Goal: Task Accomplishment & Management: Use online tool/utility

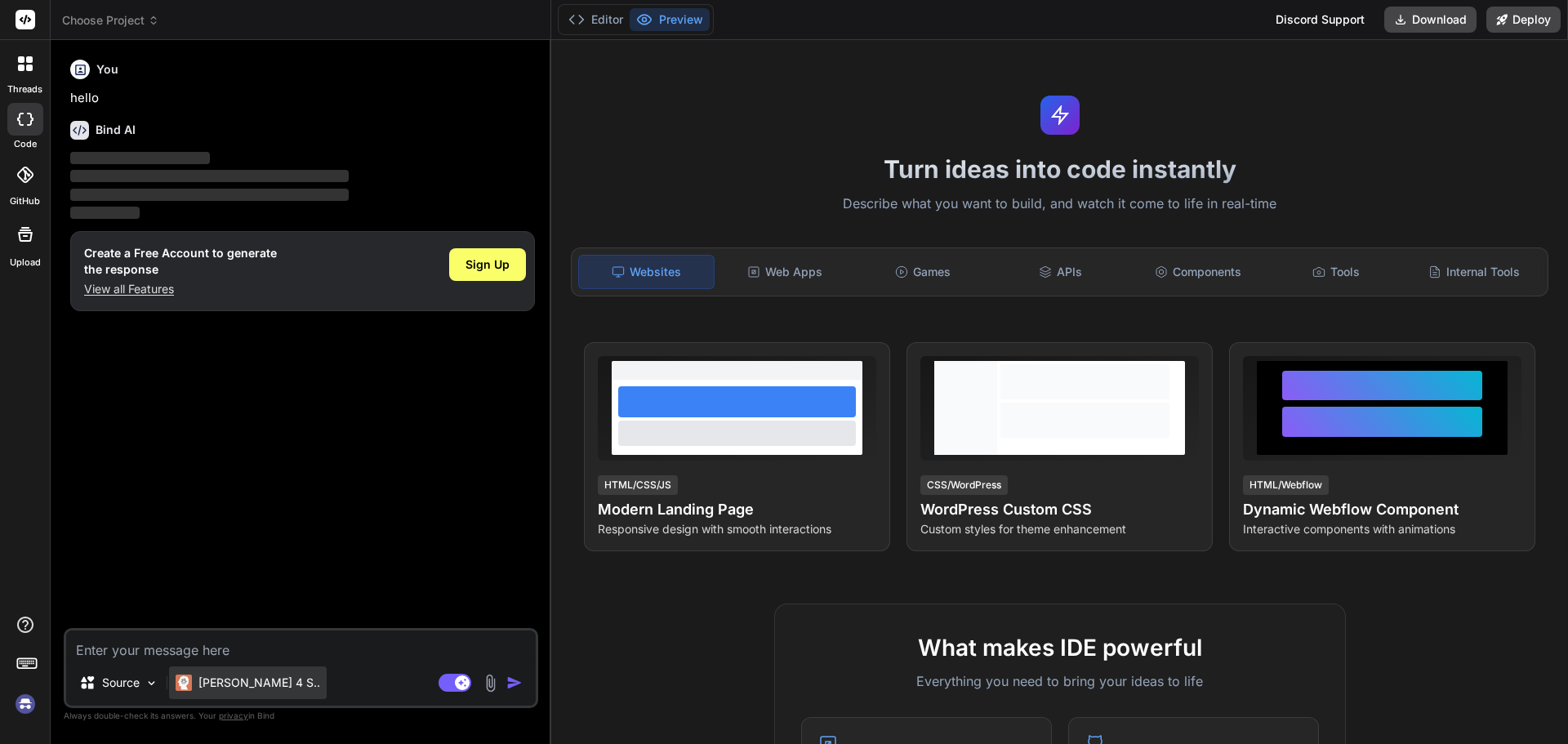
click at [218, 692] on div "Claude 4 S.." at bounding box center [248, 682] width 158 height 32
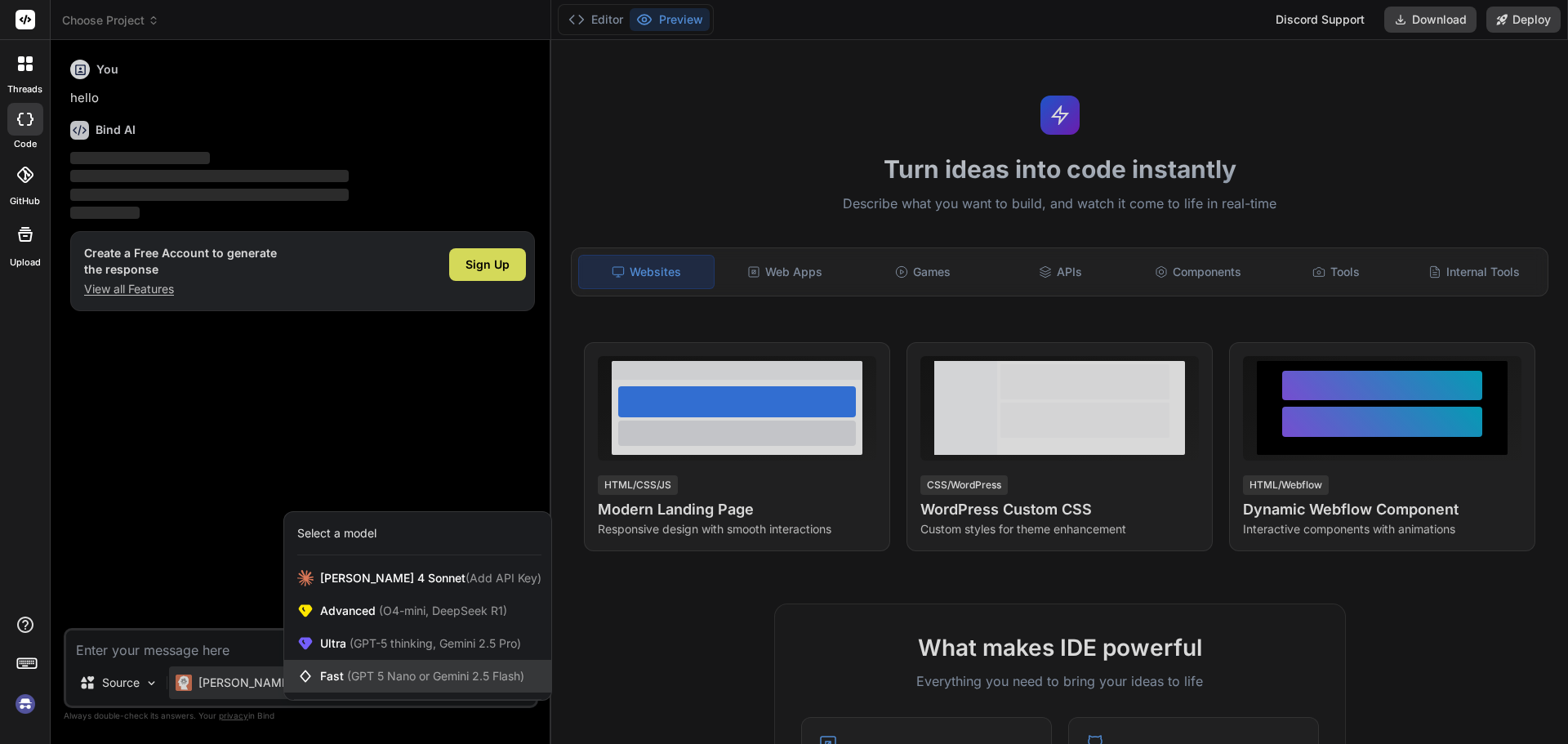
click at [351, 667] on div "Fast (GPT 5 Nano or Gemini 2.5 Flash)" at bounding box center [418, 675] width 267 height 32
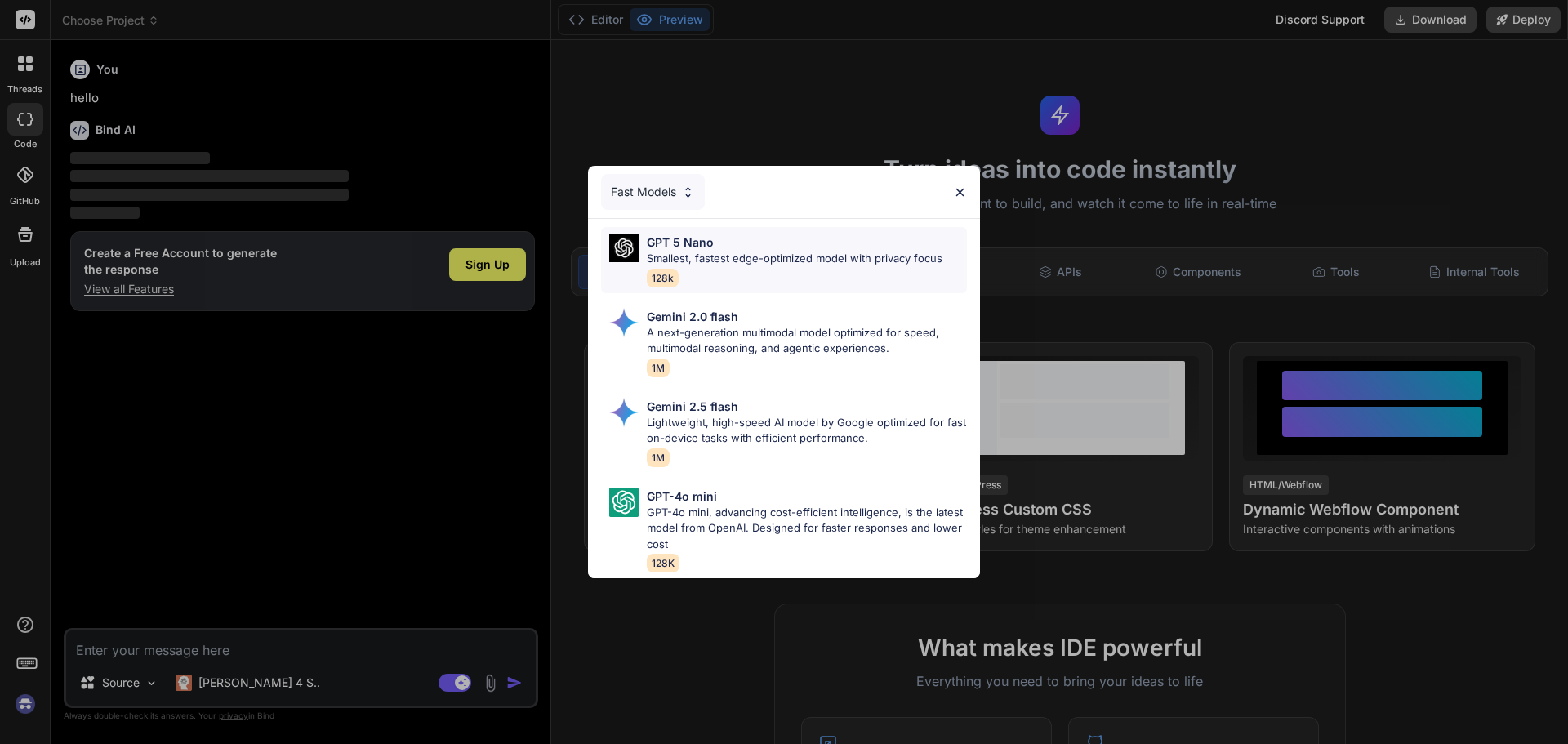
click at [840, 250] on p "Smallest, fastest edge-optimized model with privacy focus" at bounding box center [794, 259] width 296 height 17
type textarea "x"
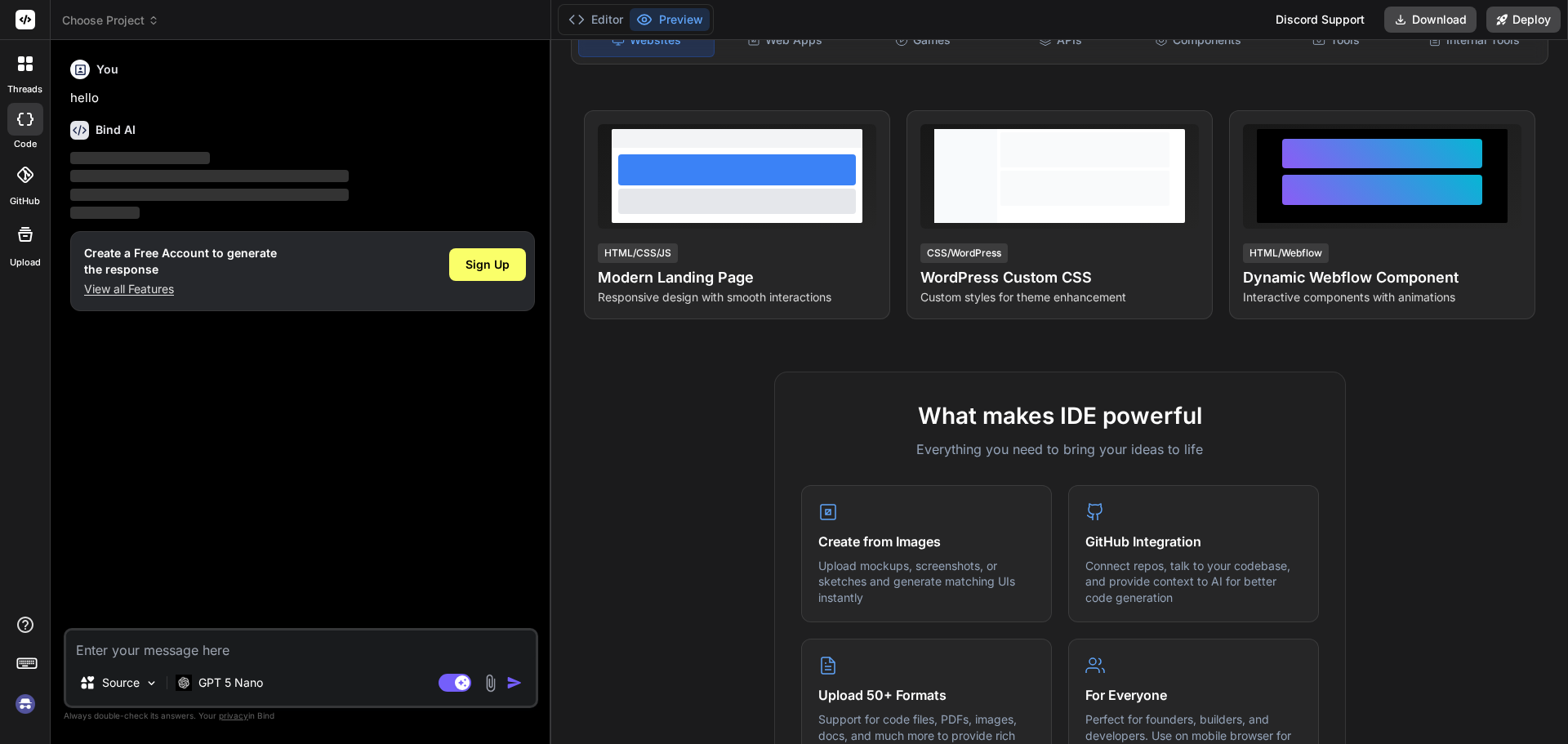
scroll to position [272, 0]
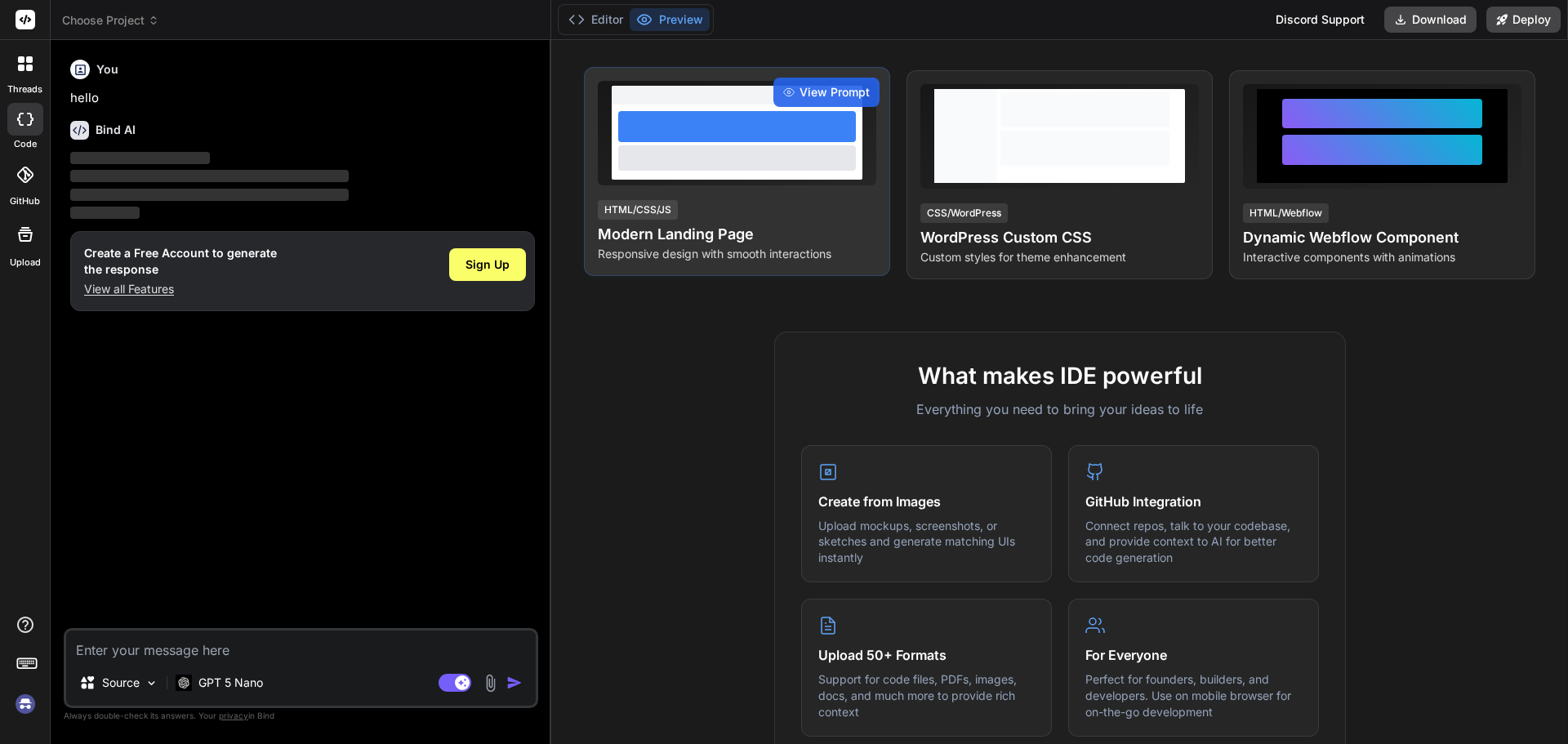
click at [766, 178] on div at bounding box center [737, 142] width 251 height 75
click at [826, 75] on div "View Prompt HTML/CSS/JS Modern Landing Page Responsive design with smooth inter…" at bounding box center [737, 171] width 306 height 209
click at [800, 88] on span "View Prompt" at bounding box center [835, 93] width 71 height 17
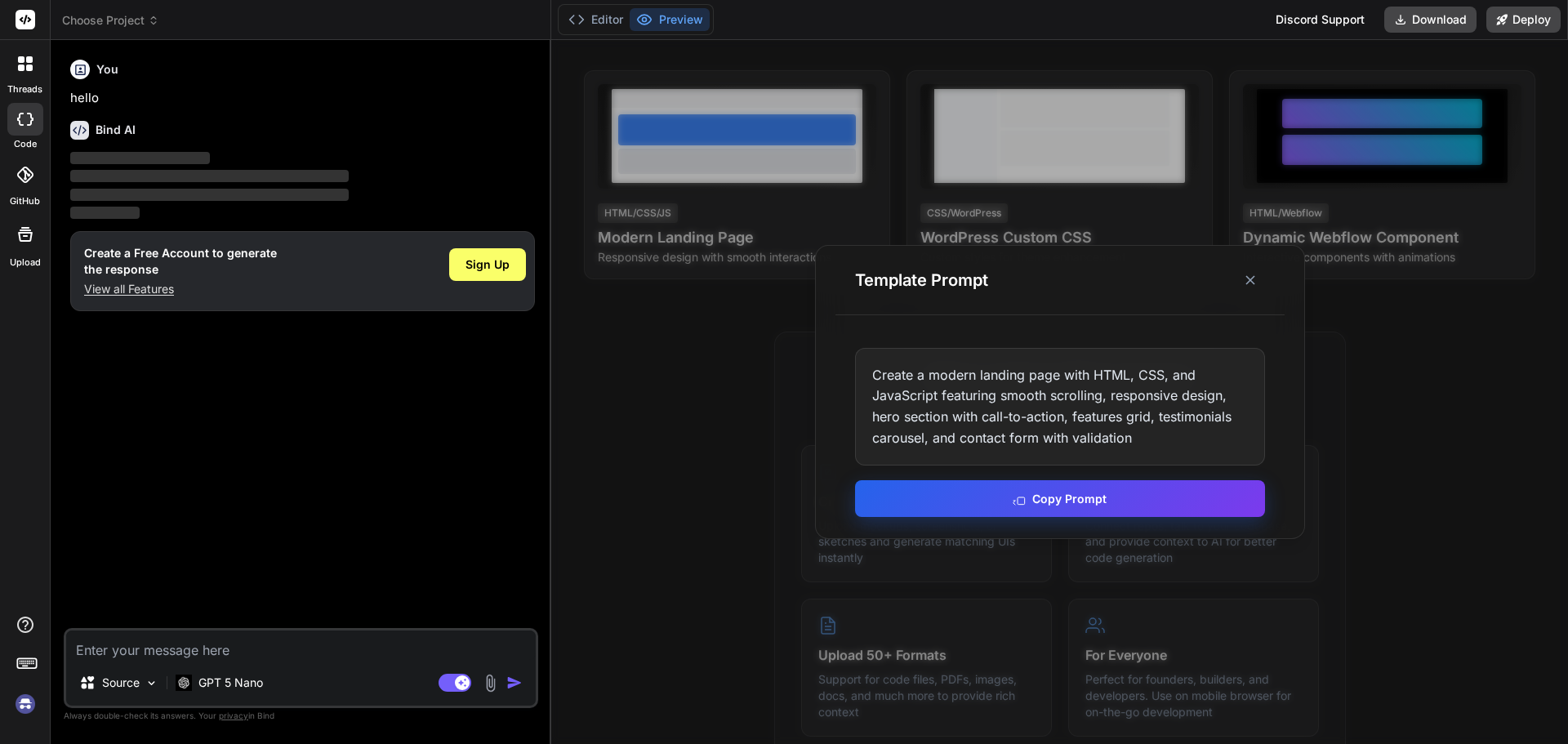
click at [1073, 492] on button "Copy Prompt" at bounding box center [1060, 499] width 410 height 37
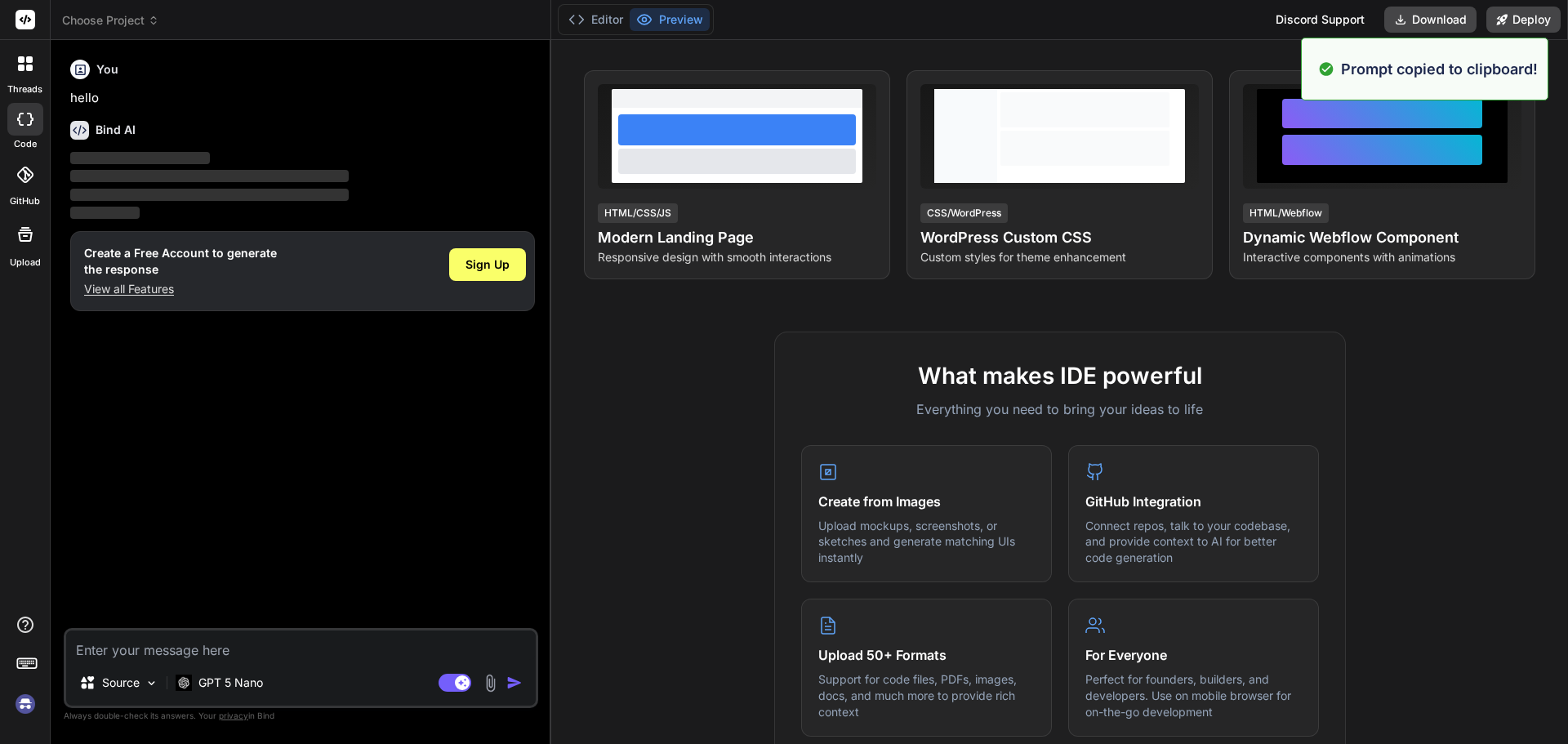
click at [299, 654] on textarea at bounding box center [301, 645] width 469 height 30
type textarea "m"
type textarea "x"
type textarea "ma"
type textarea "x"
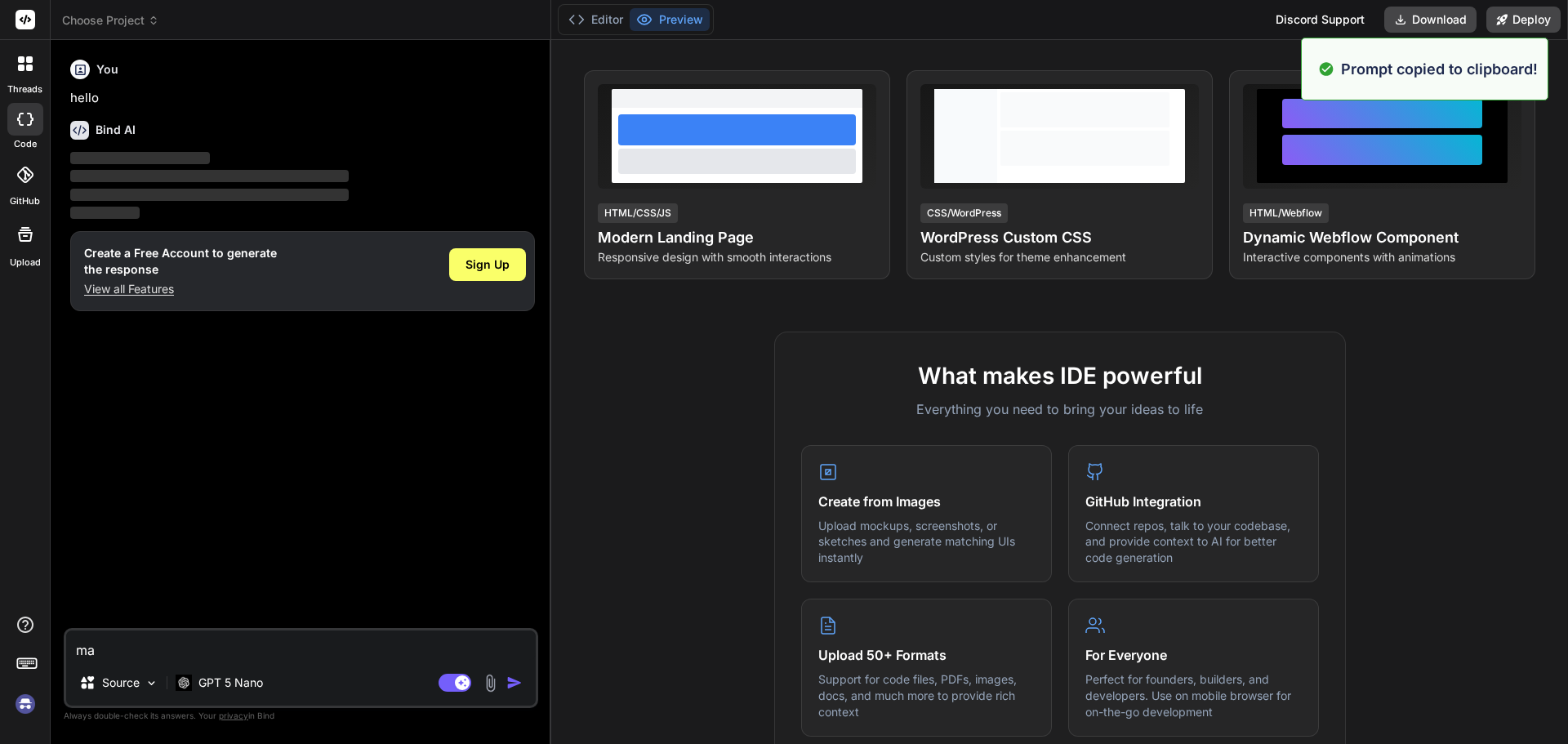
type textarea "mak"
type textarea "x"
type textarea "mak"
type textarea "x"
type textarea "mak a"
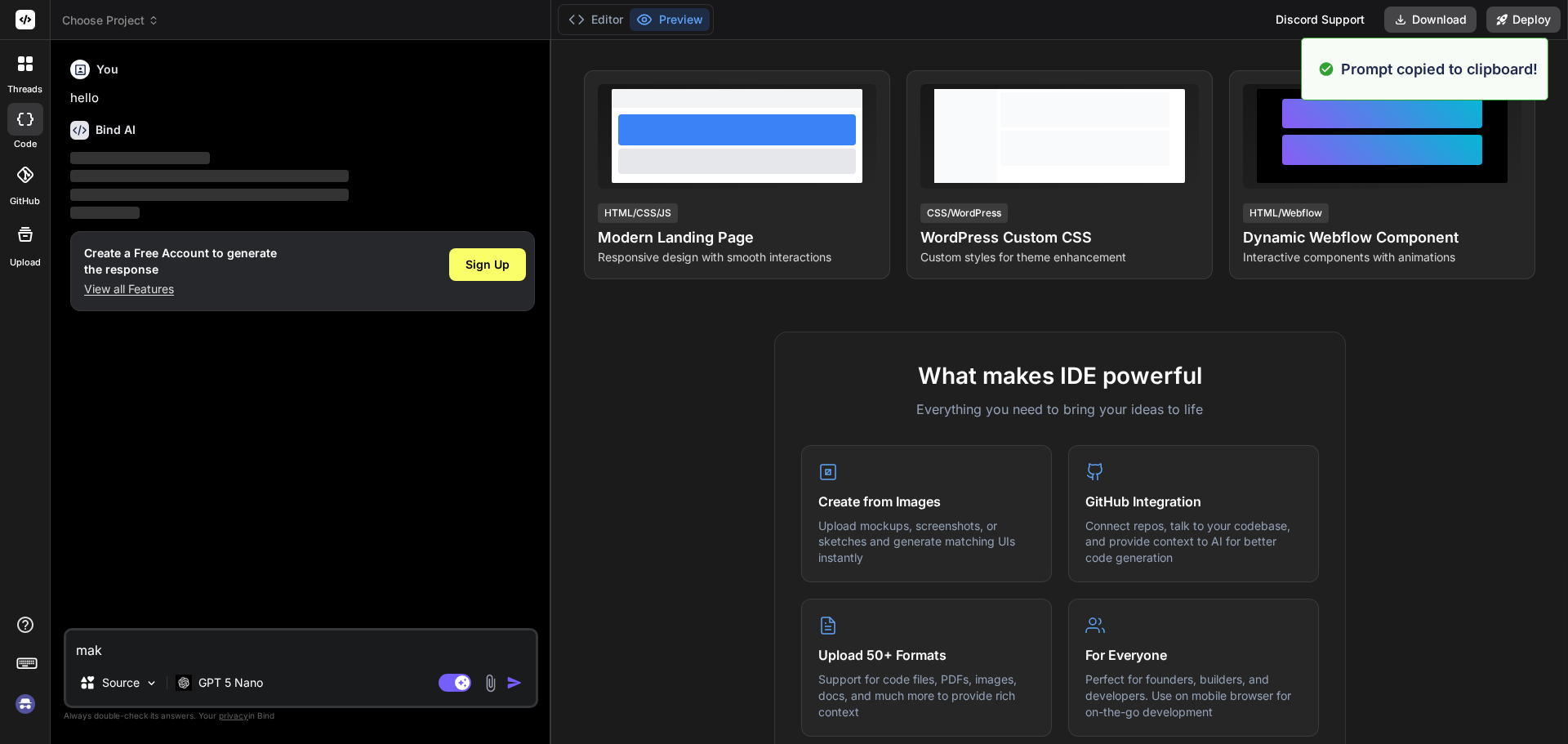
type textarea "x"
type textarea "mak a"
type textarea "x"
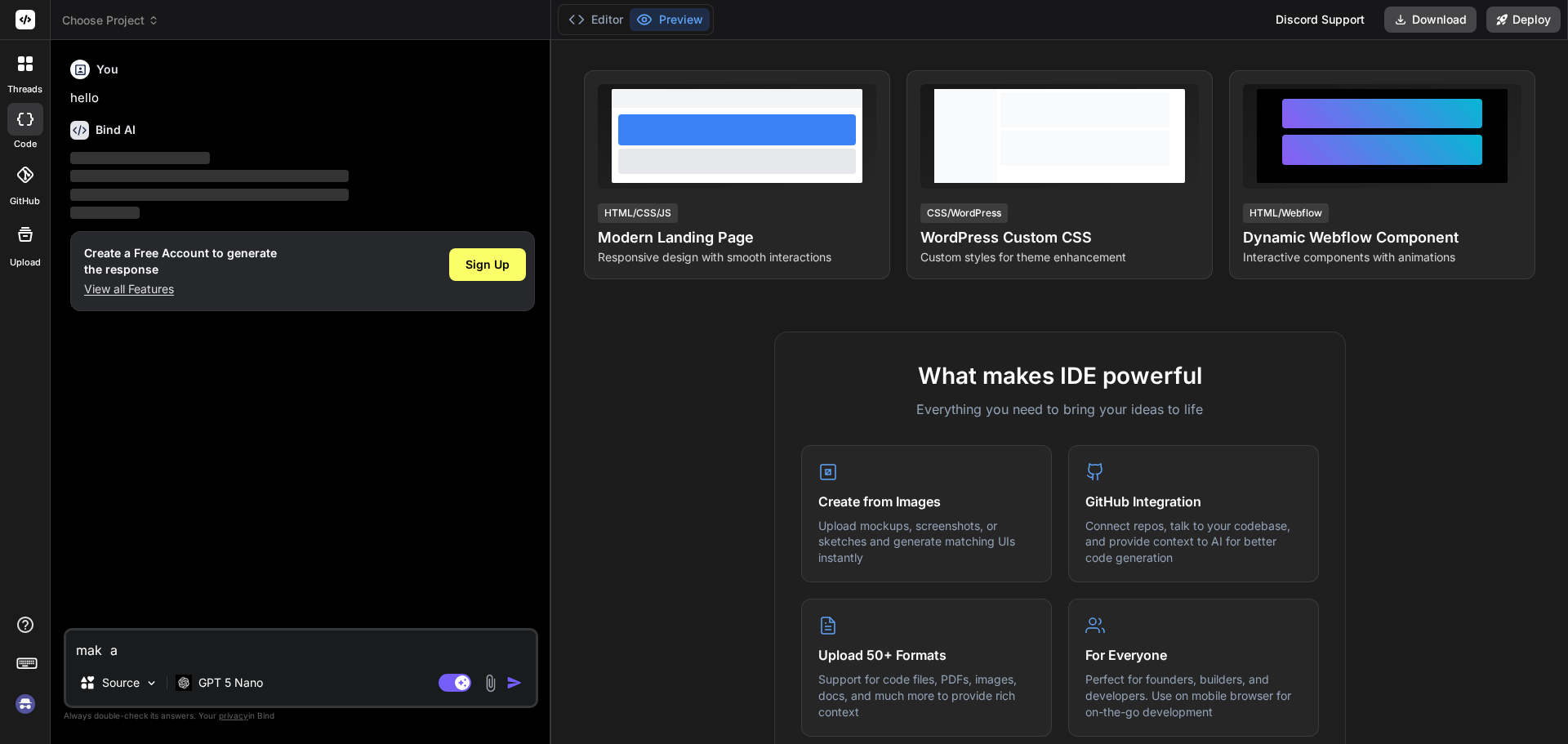
type textarea "mak a"
type textarea "x"
type textarea "mak"
type textarea "x"
type textarea "mak e"
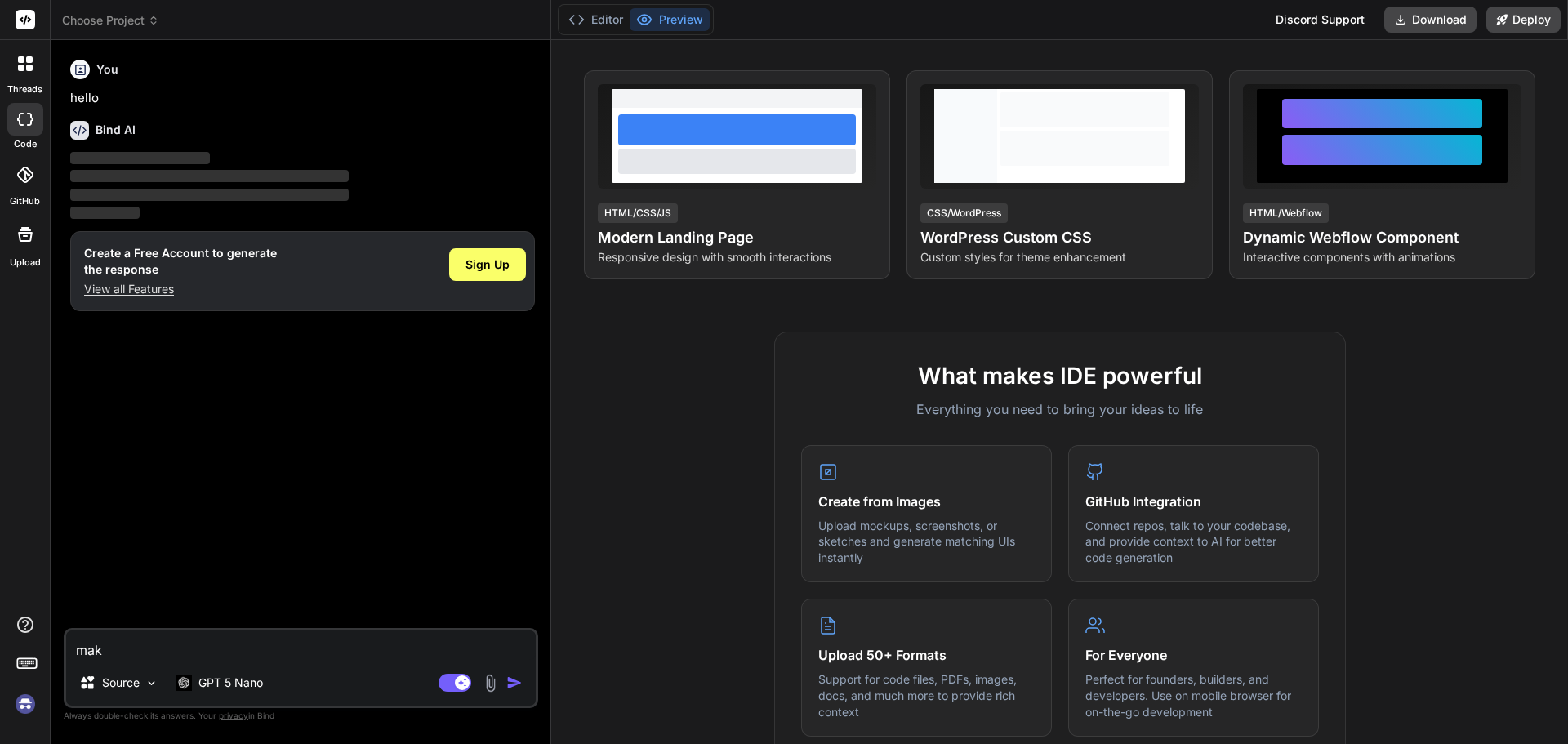
type textarea "x"
type textarea "mak"
type textarea "x"
type textarea "mak"
type textarea "x"
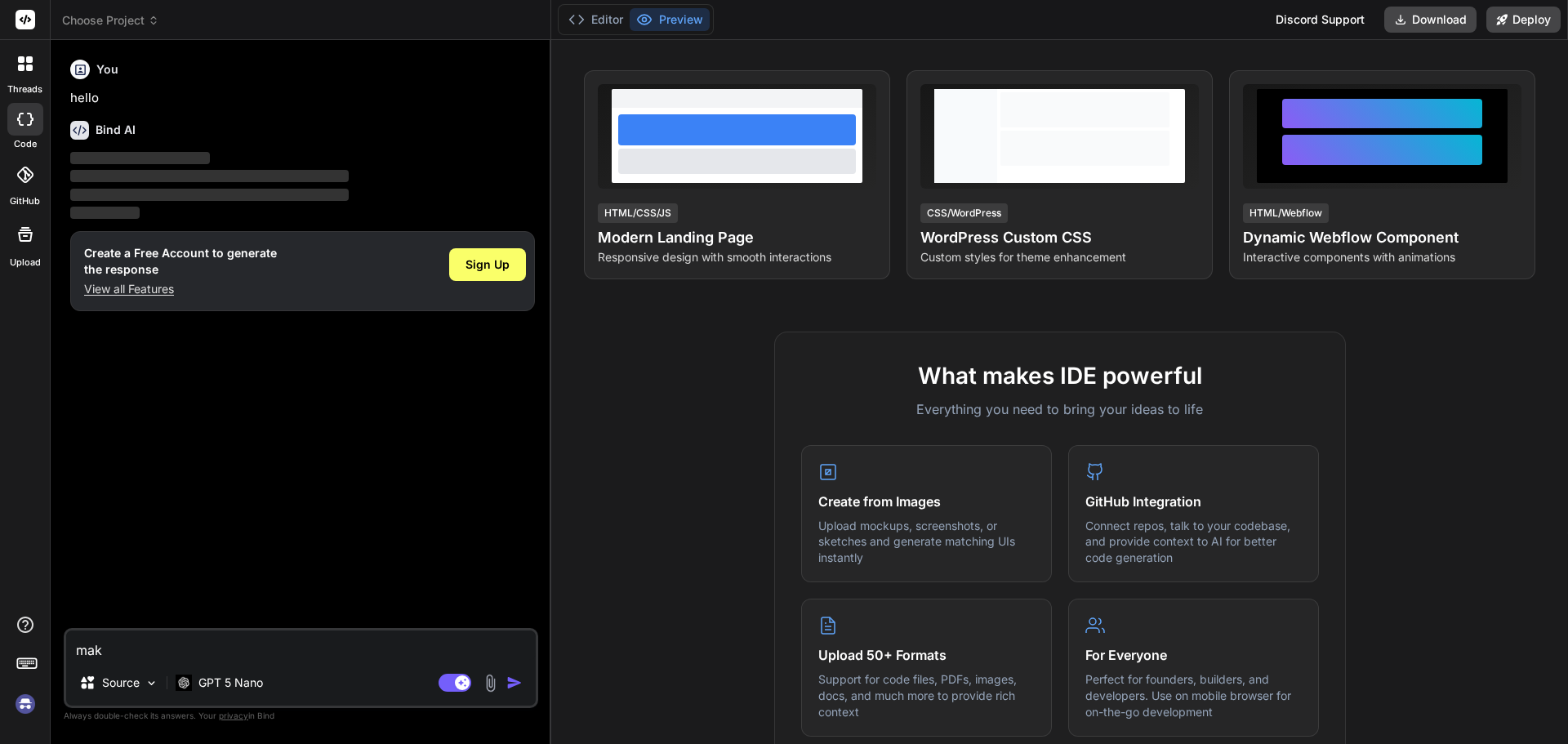
type textarea "mak"
type textarea "x"
type textarea "make"
type textarea "x"
type textarea "make"
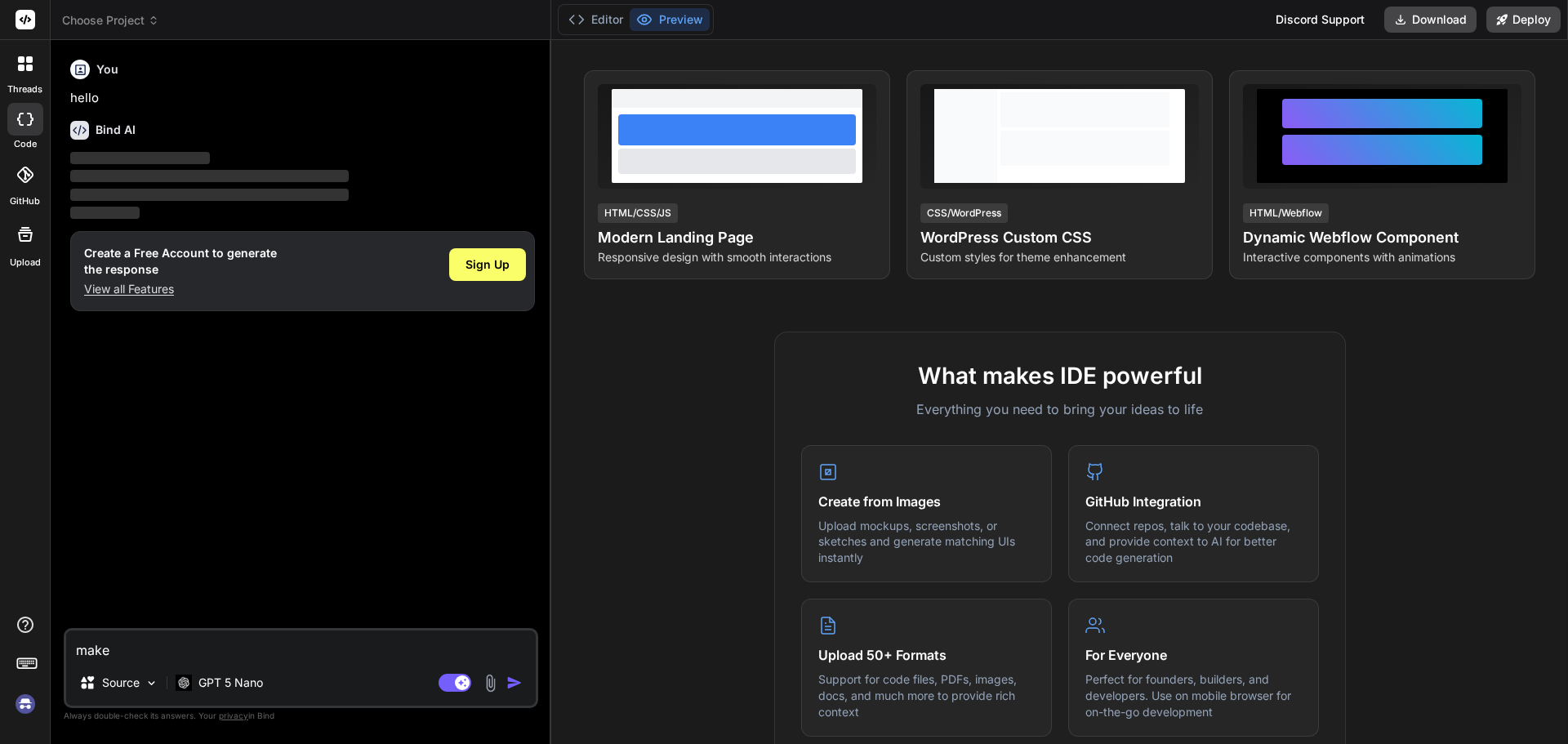
type textarea "x"
type textarea "make a"
type textarea "x"
type textarea "make a"
type textarea "x"
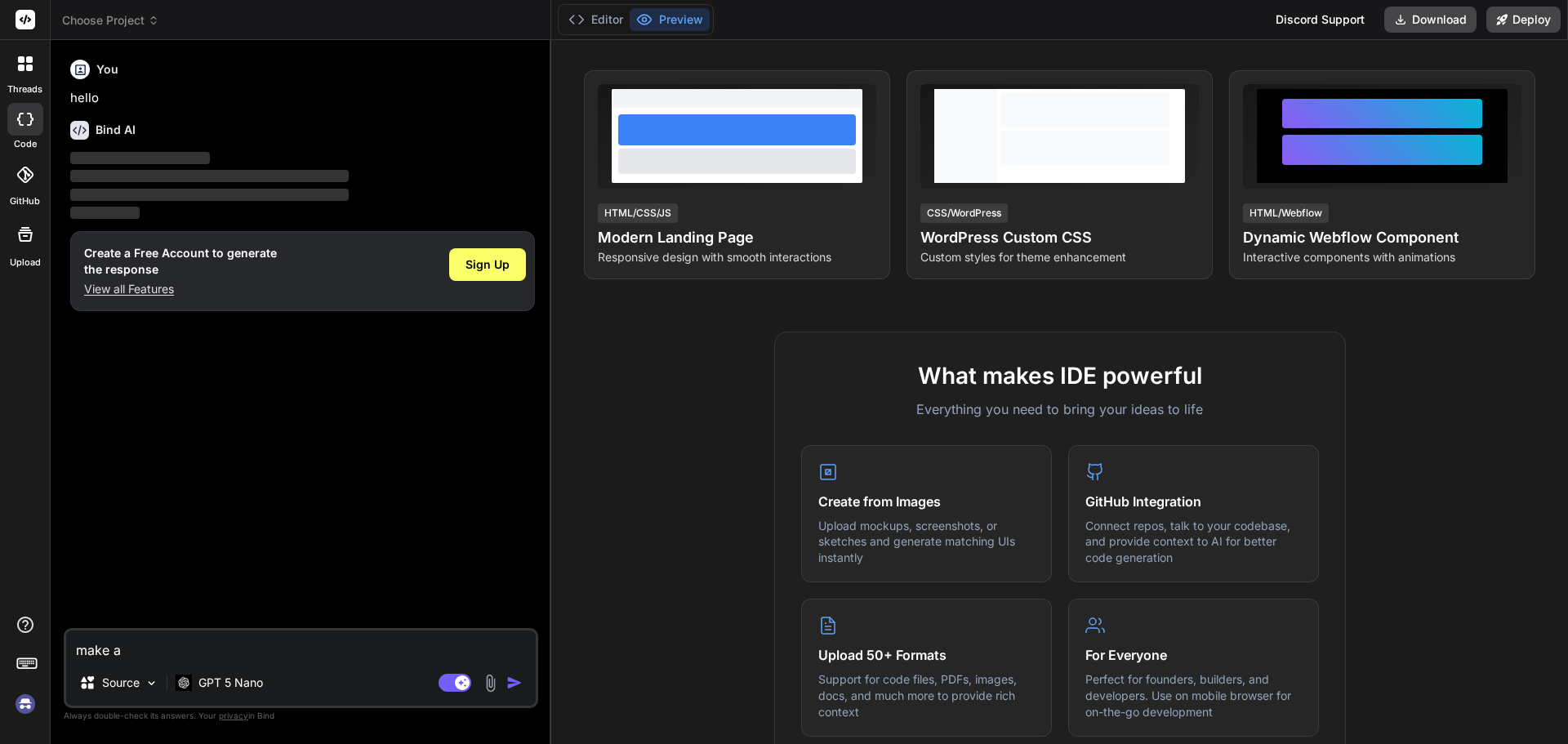
type textarea "make a a"
type textarea "x"
type textarea "make a au"
type textarea "x"
type textarea "make a aut"
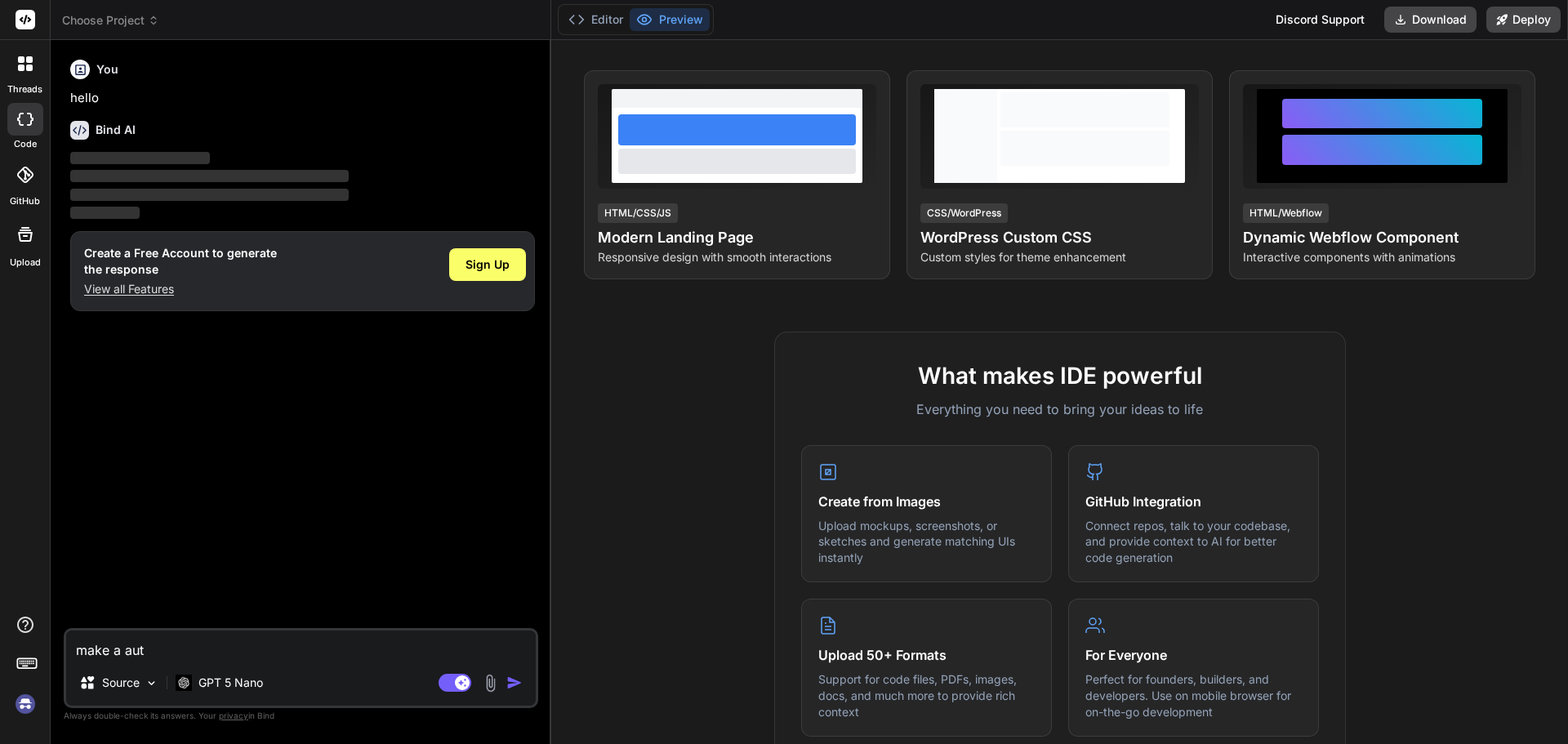
type textarea "x"
type textarea "make a auto"
type textarea "x"
type textarea "make a auto"
type textarea "x"
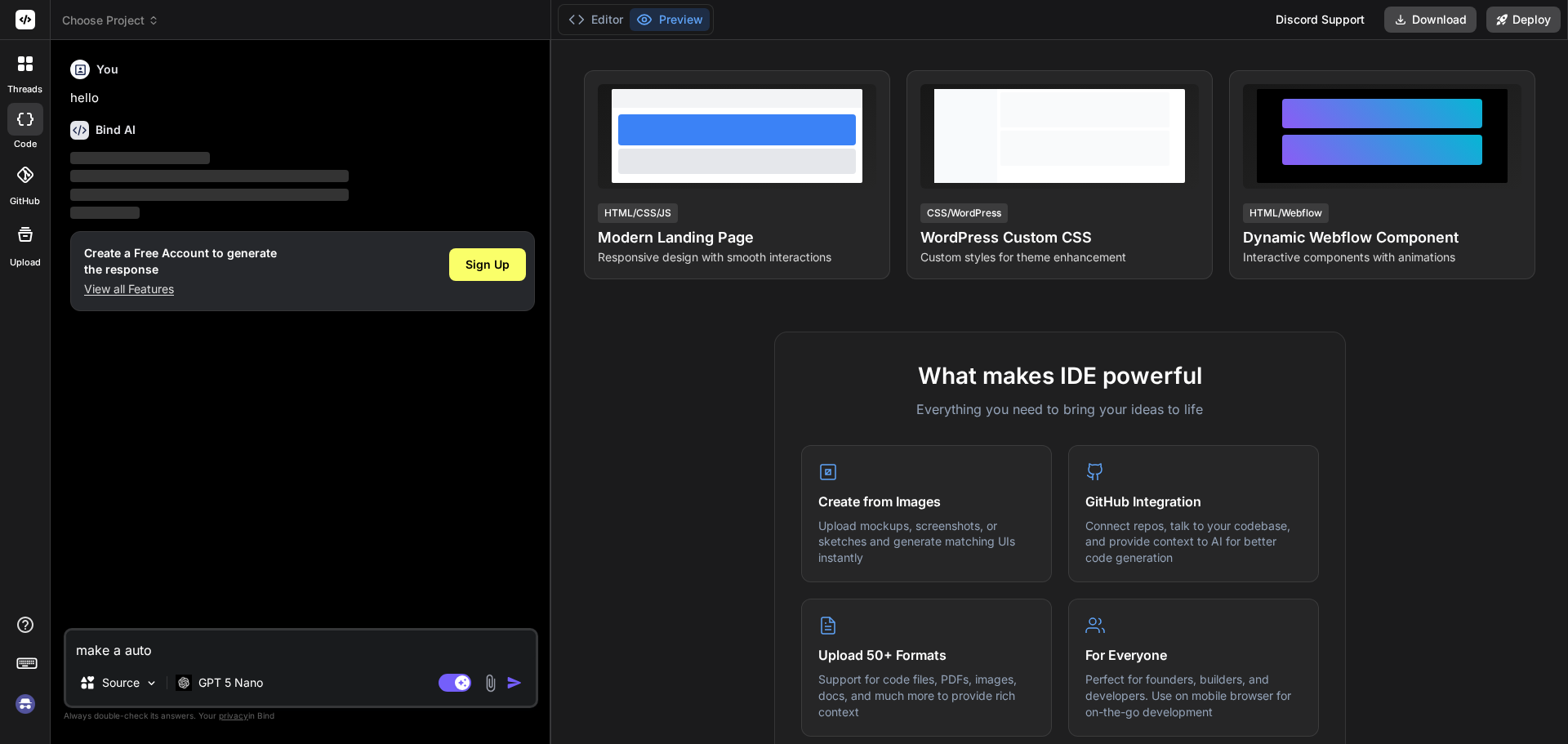
type textarea "make a auto b"
type textarea "x"
type textarea "make a auto bl"
type textarea "x"
type textarea "make a auto blo"
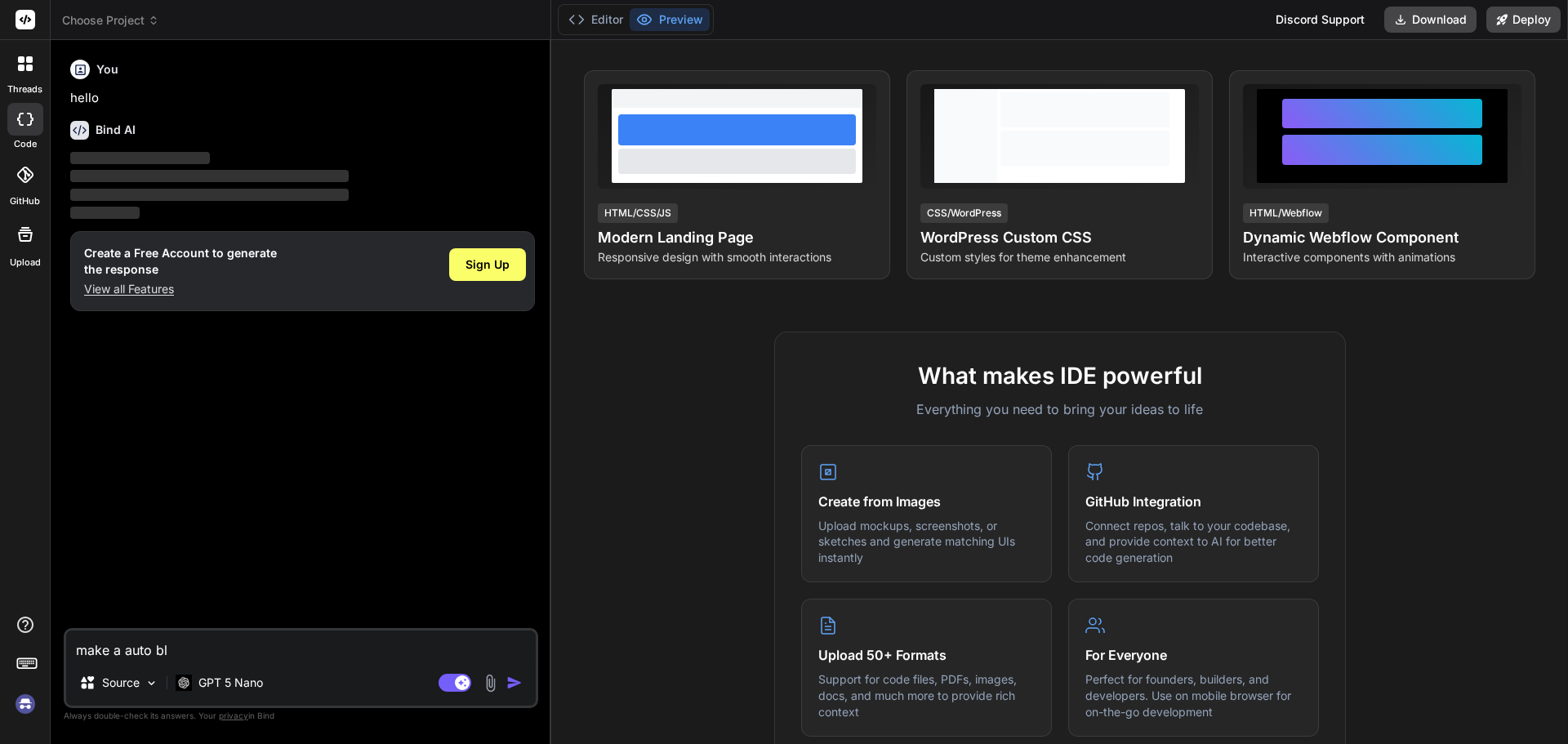
type textarea "x"
type textarea "make a auto blog"
type textarea "x"
type textarea "make a auto blog"
type textarea "x"
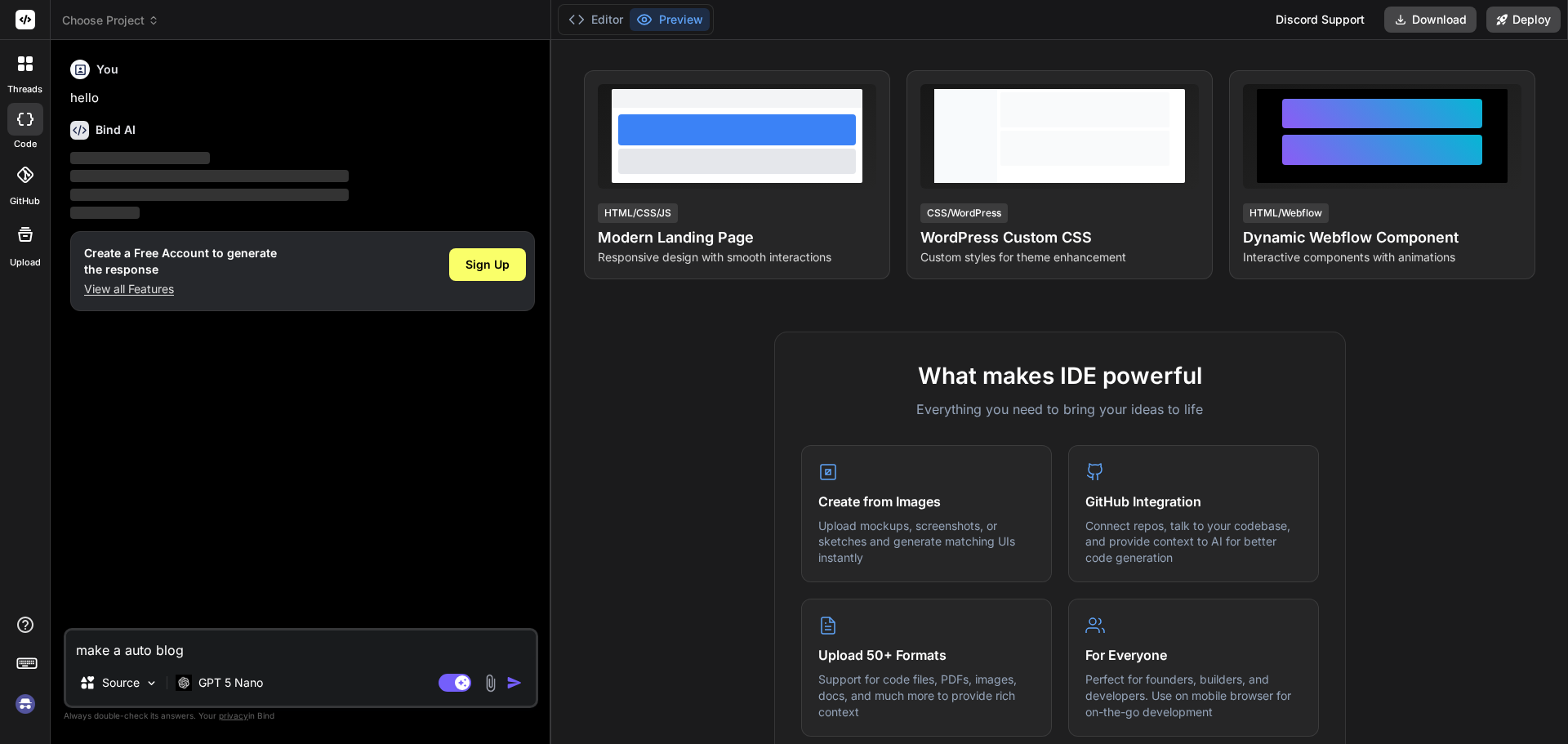
type textarea "make a auto blog c"
type textarea "x"
type textarea "make a auto blog cr"
type textarea "x"
type textarea "make a auto blog cre"
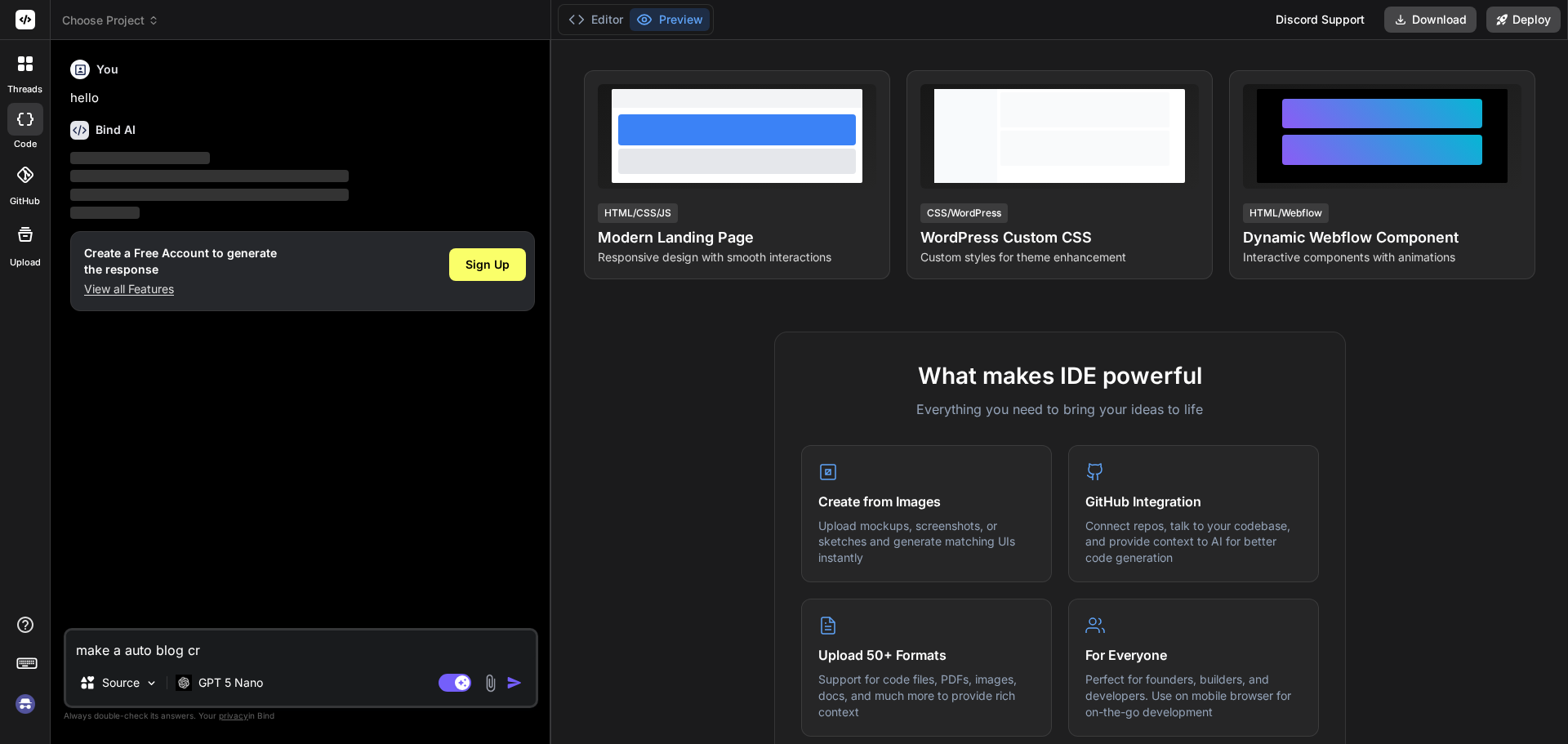
type textarea "x"
type textarea "make a auto blog crea"
type textarea "x"
type textarea "make a auto blog creat"
type textarea "x"
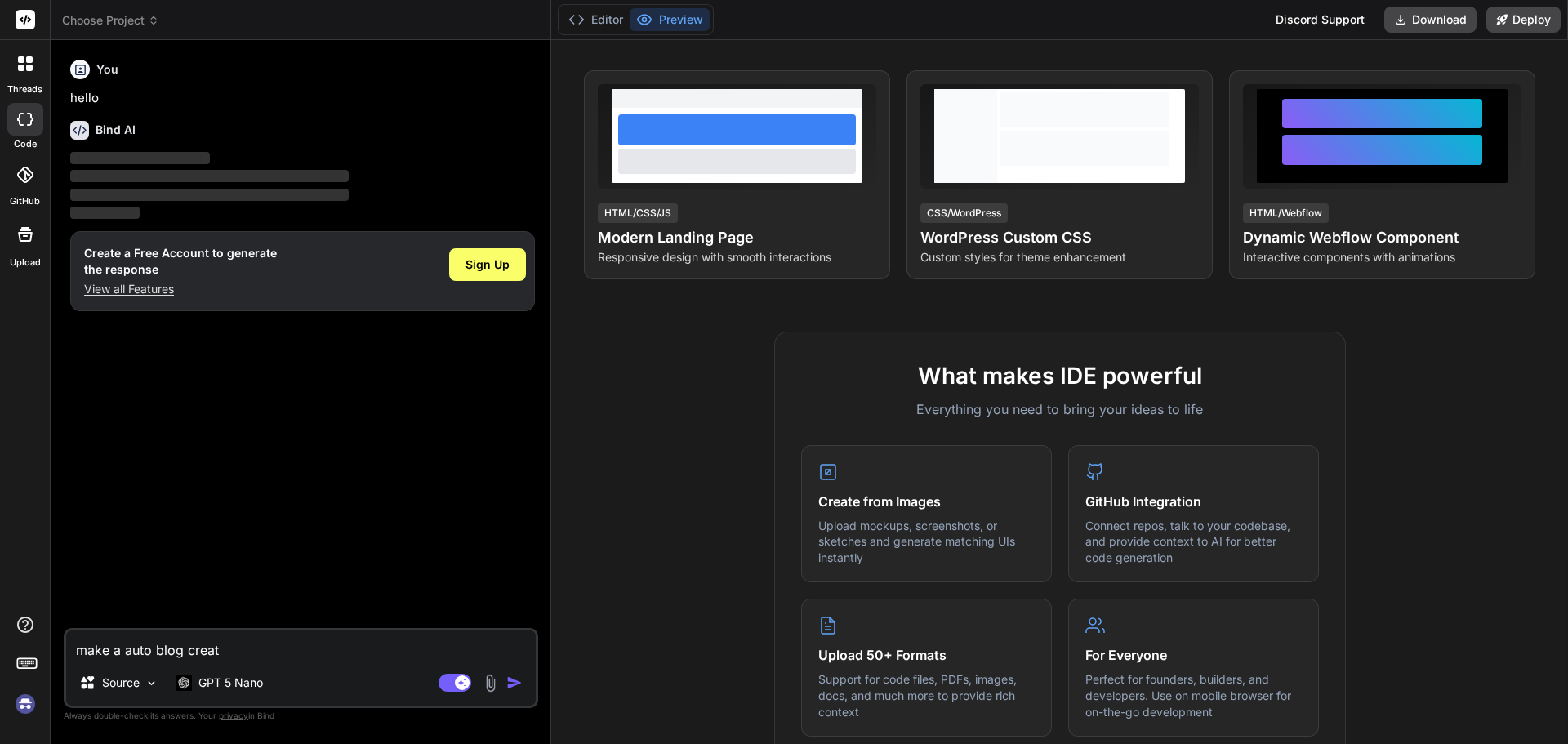
type textarea "make a auto blog create"
type textarea "x"
type textarea "make a auto blog create="
type textarea "x"
type textarea "make a auto blog create"
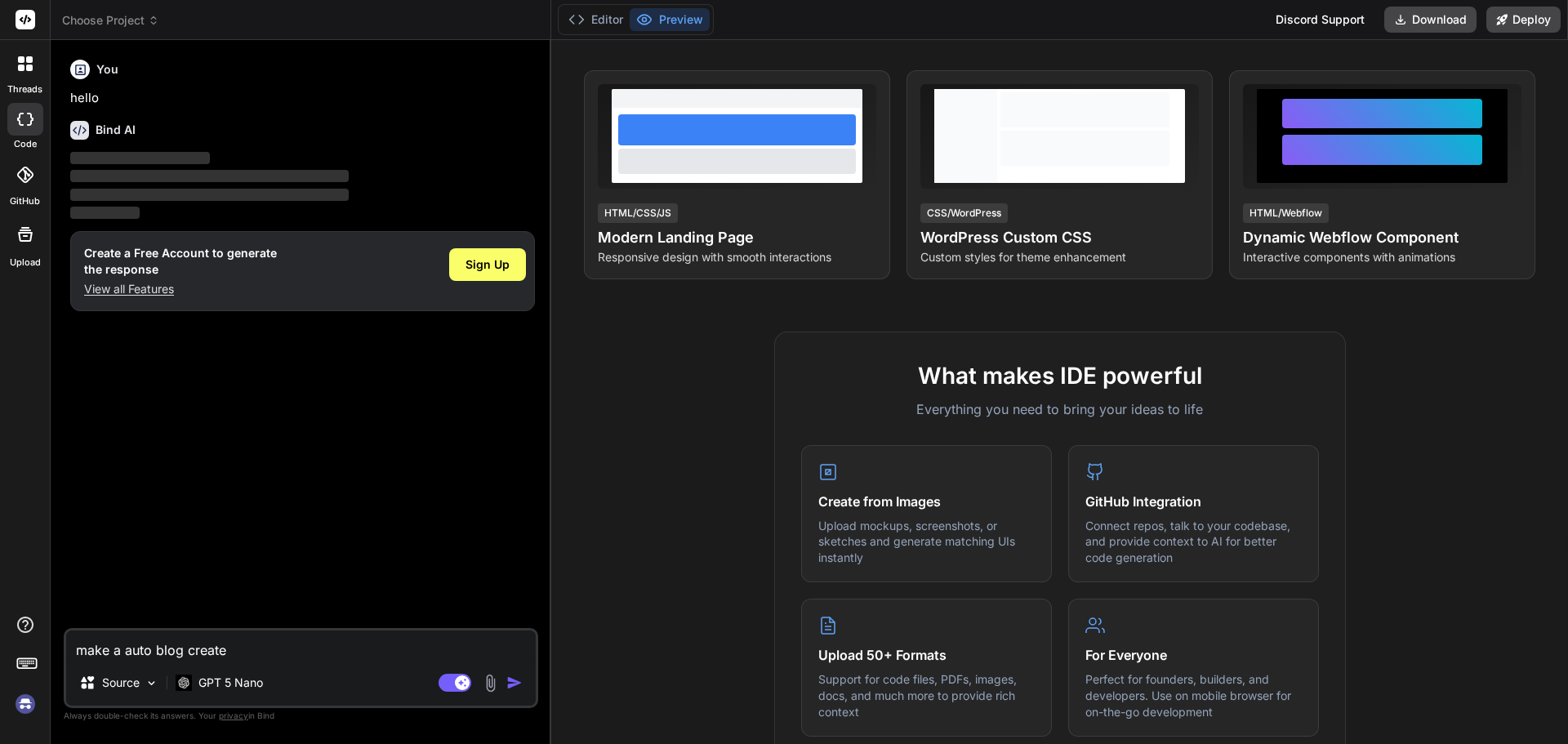
type textarea "x"
type textarea "make a auto blog creat"
type textarea "x"
type textarea "make a auto blog creati"
type textarea "x"
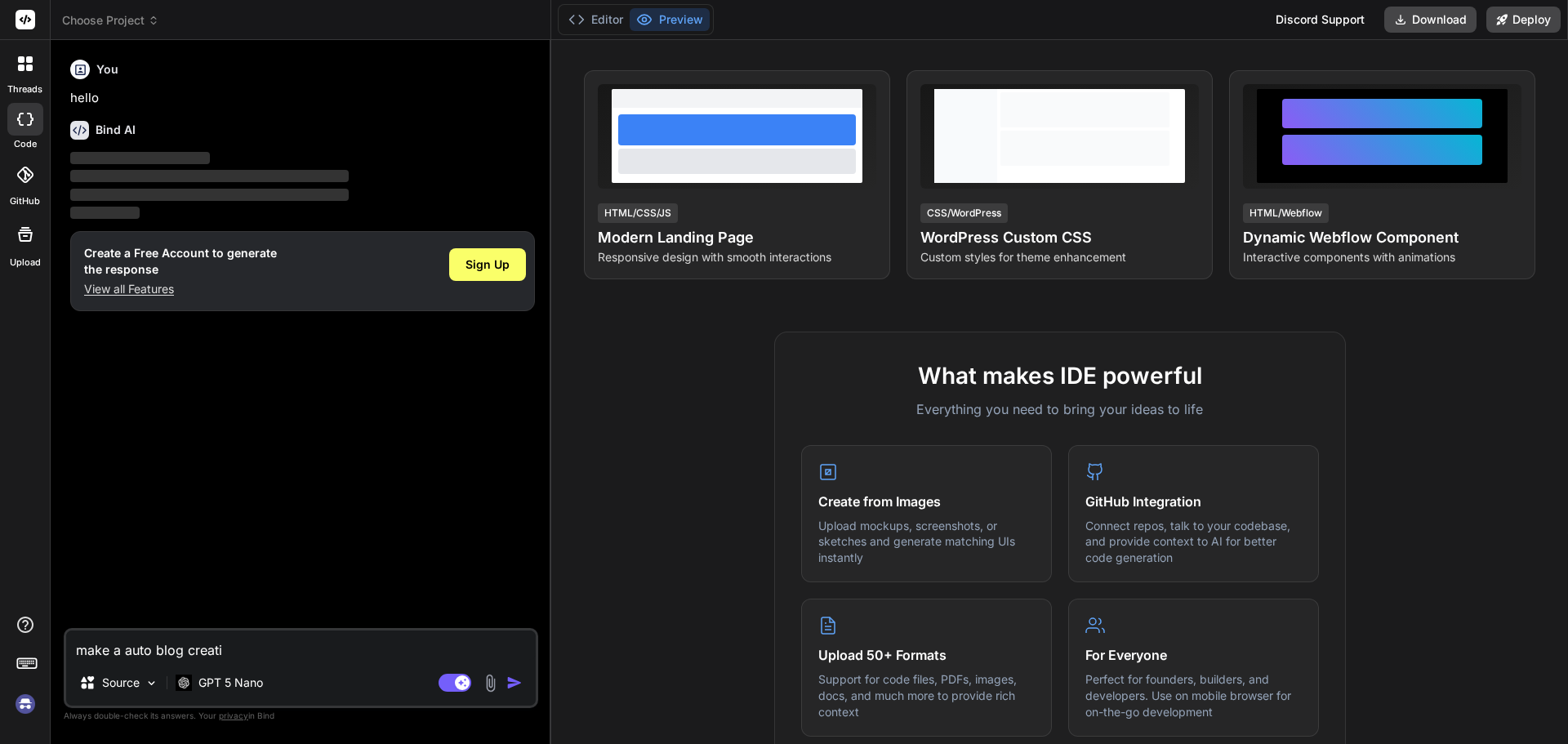
type textarea "make a auto blog creatin"
type textarea "x"
type textarea "make a auto blog creatinf"
type textarea "x"
type textarea "make a auto blog creatinf"
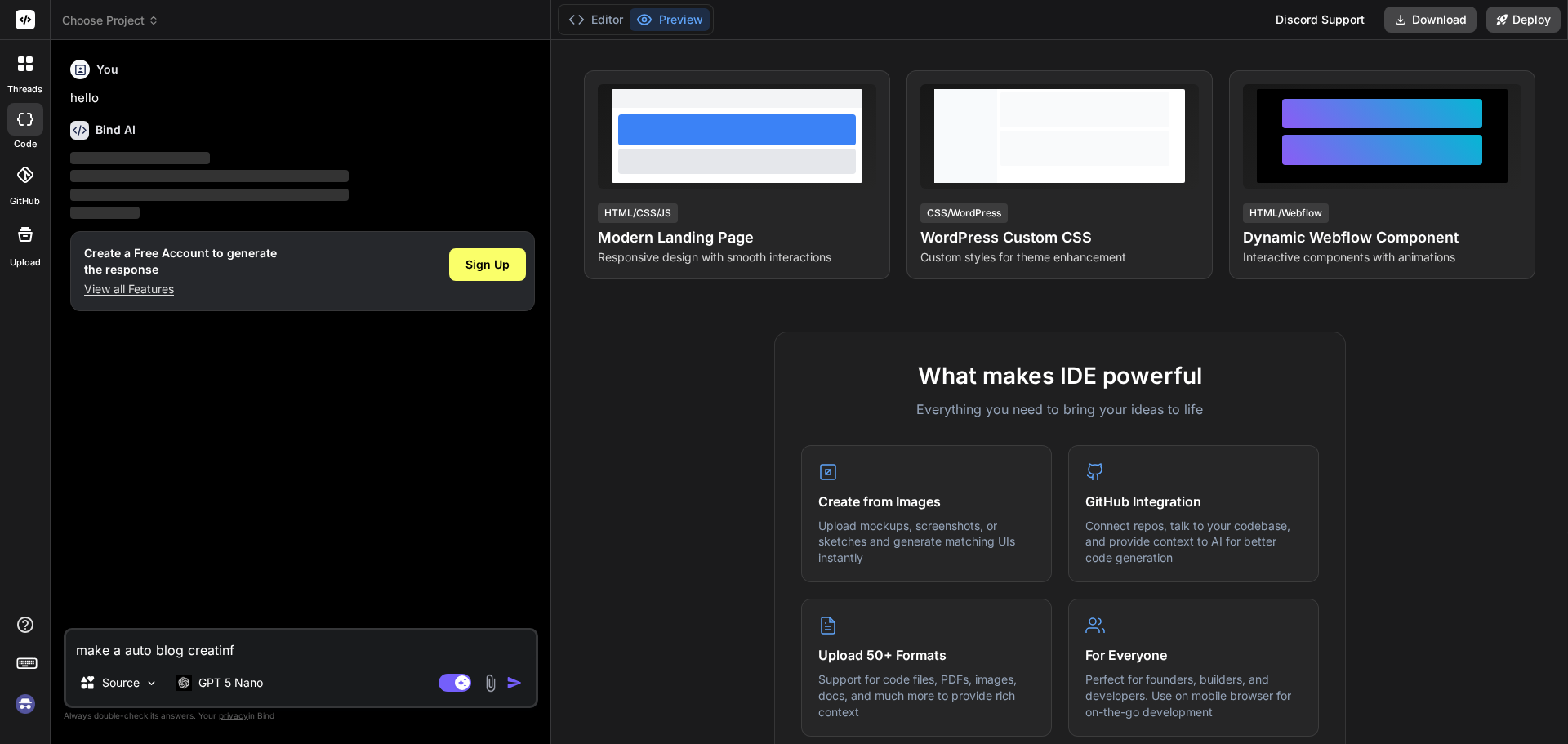
type textarea "x"
type textarea "make a auto blog creatinf"
type textarea "x"
type textarea "make a auto blog creatin"
type textarea "x"
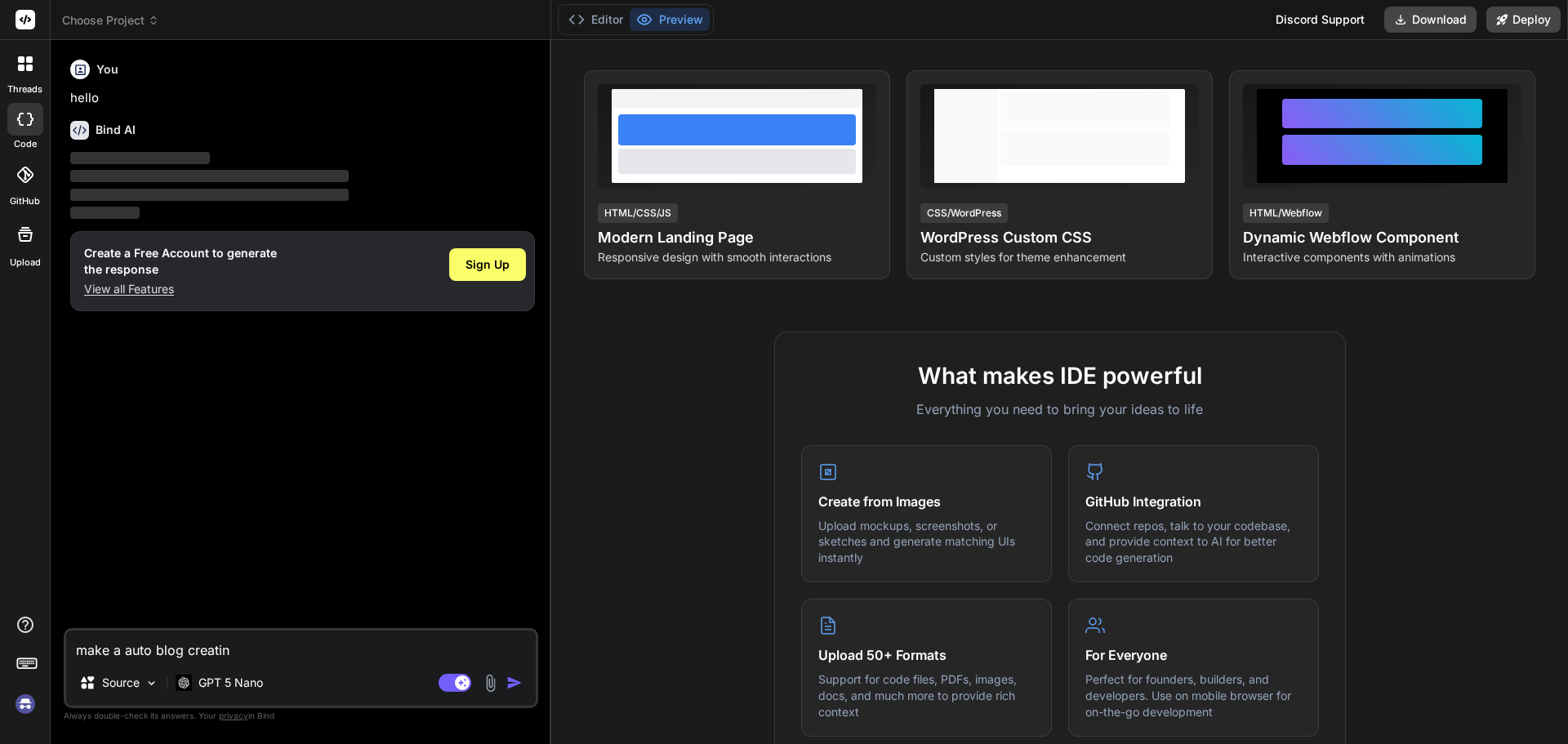
type textarea "make a auto blog creating"
type textarea "x"
type textarea "make a auto blog creating"
type textarea "x"
type textarea "make a auto blog creating a"
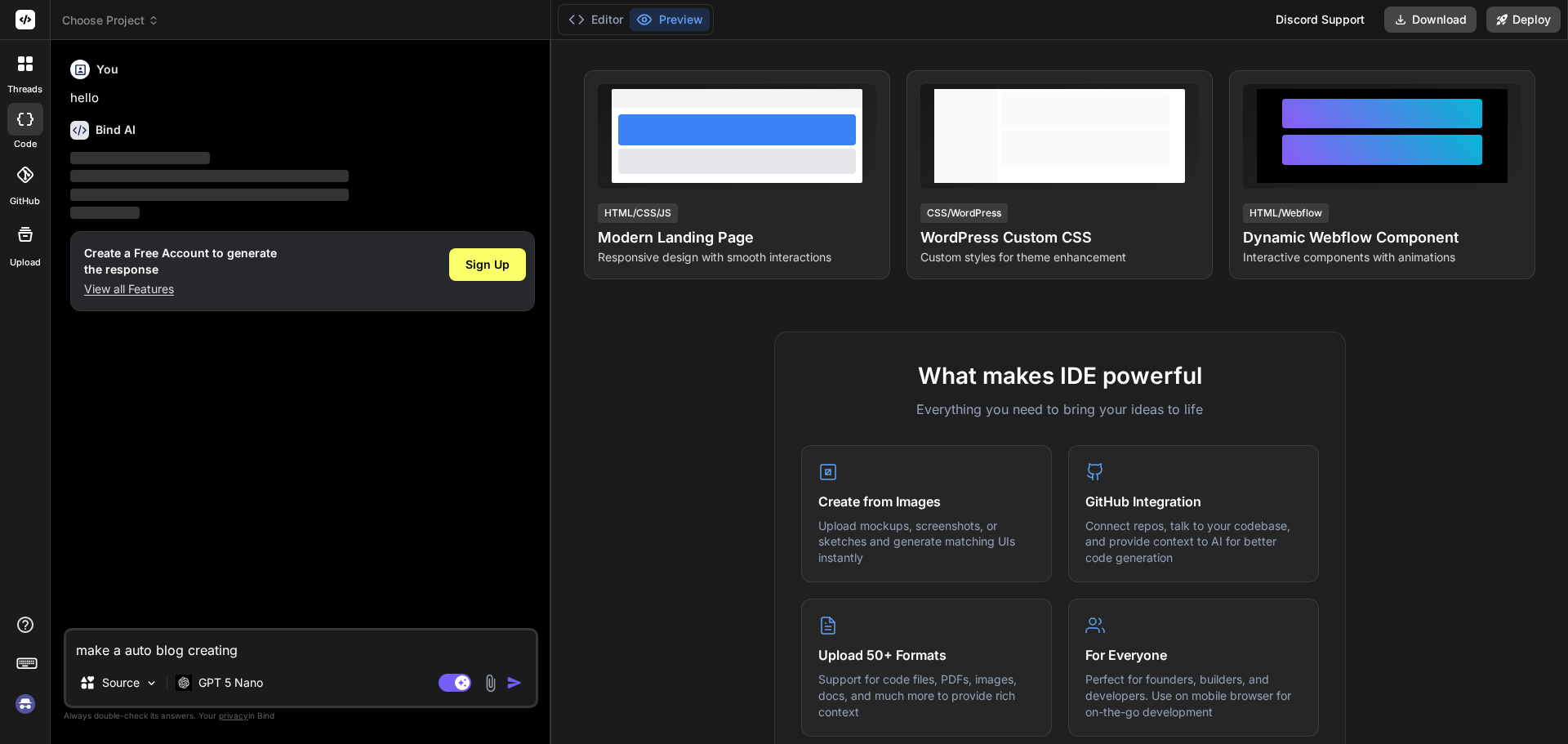
type textarea "x"
type textarea "make a auto blog creating au"
type textarea "x"
type textarea "make a auto blog creating aut"
type textarea "x"
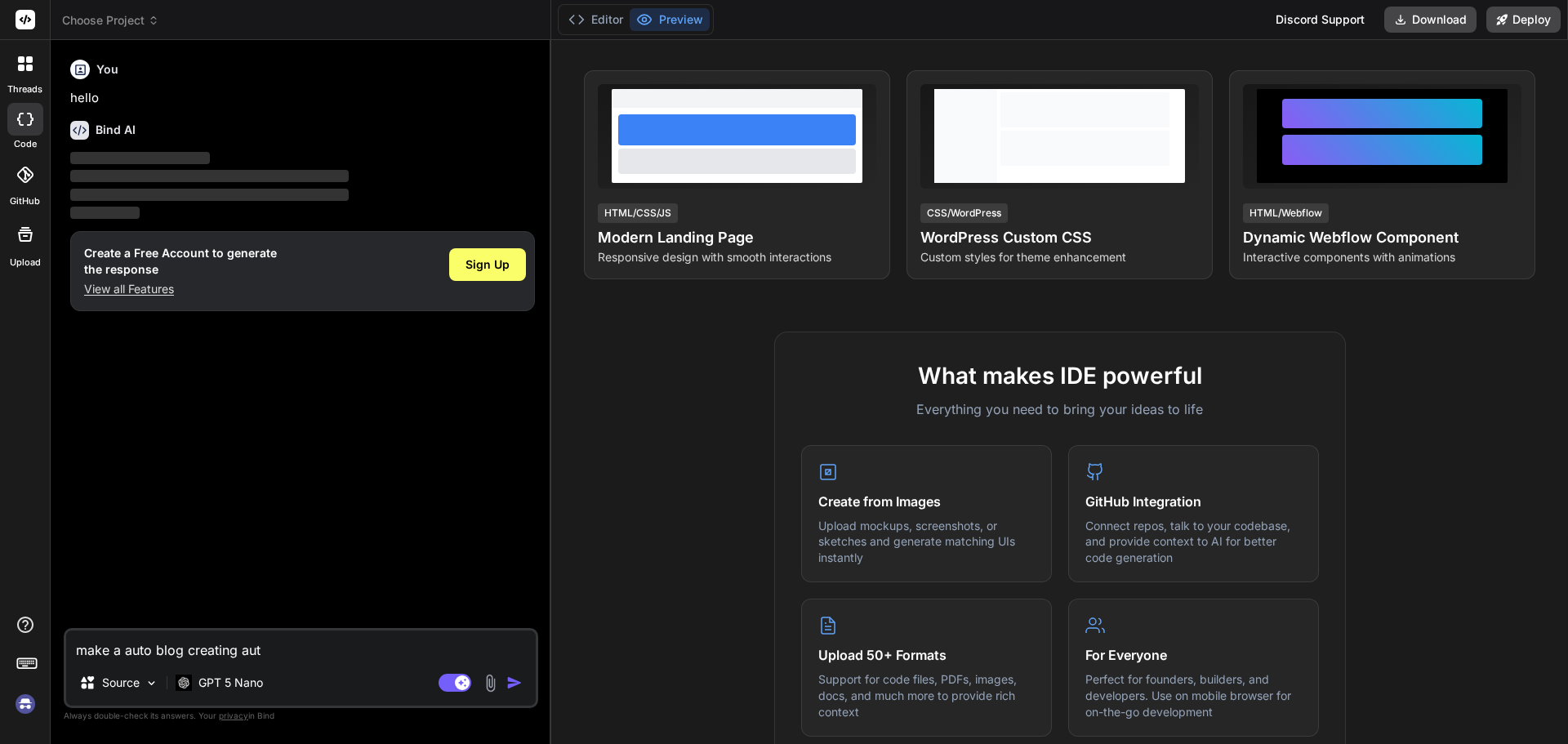
type textarea "make a auto blog creating auto"
type textarea "x"
type textarea "make a auto blog creating autom"
type textarea "x"
type textarea "make a auto blog creating automa"
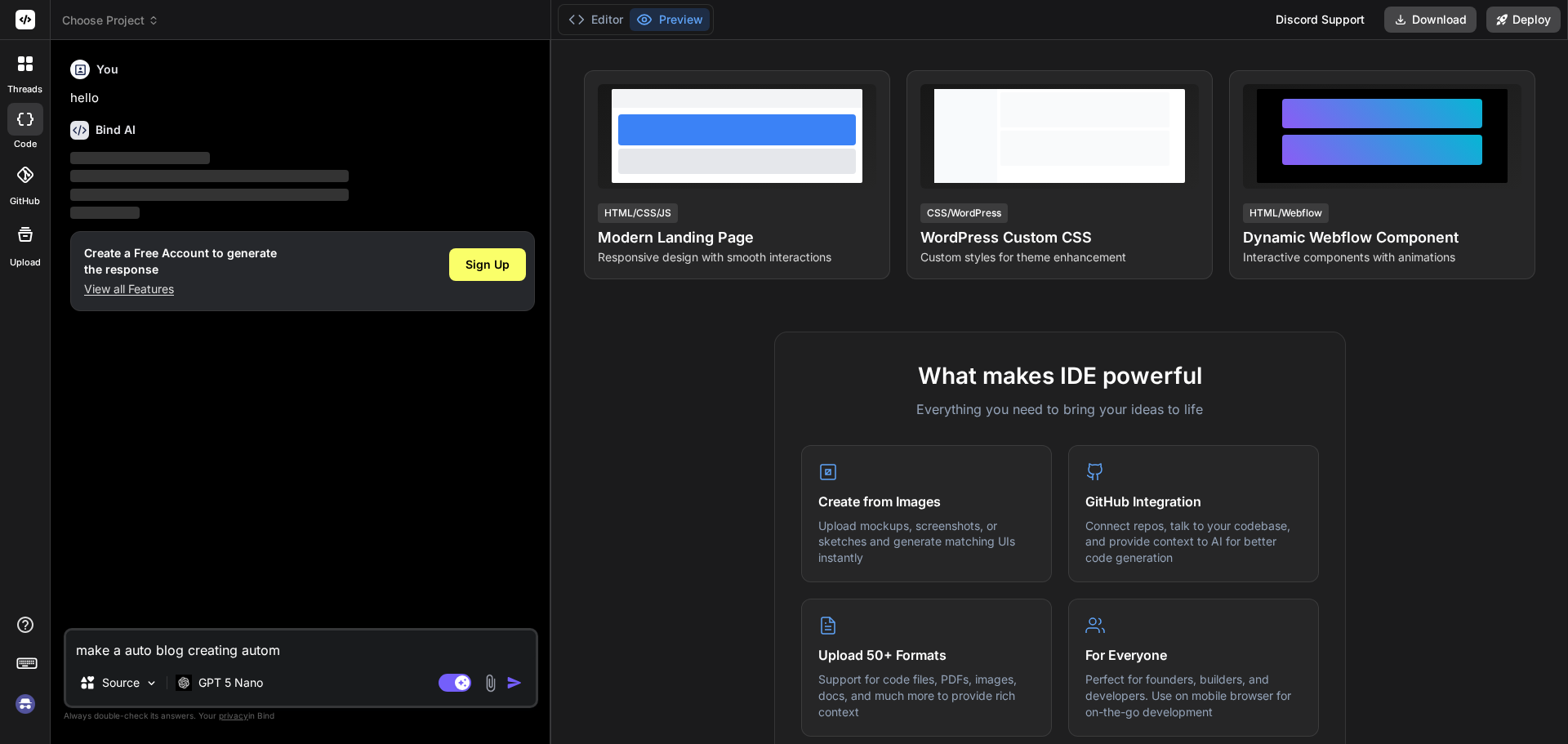
type textarea "x"
type textarea "make a auto blog creating automat"
type textarea "x"
type textarea "make a auto blog creating automati"
type textarea "x"
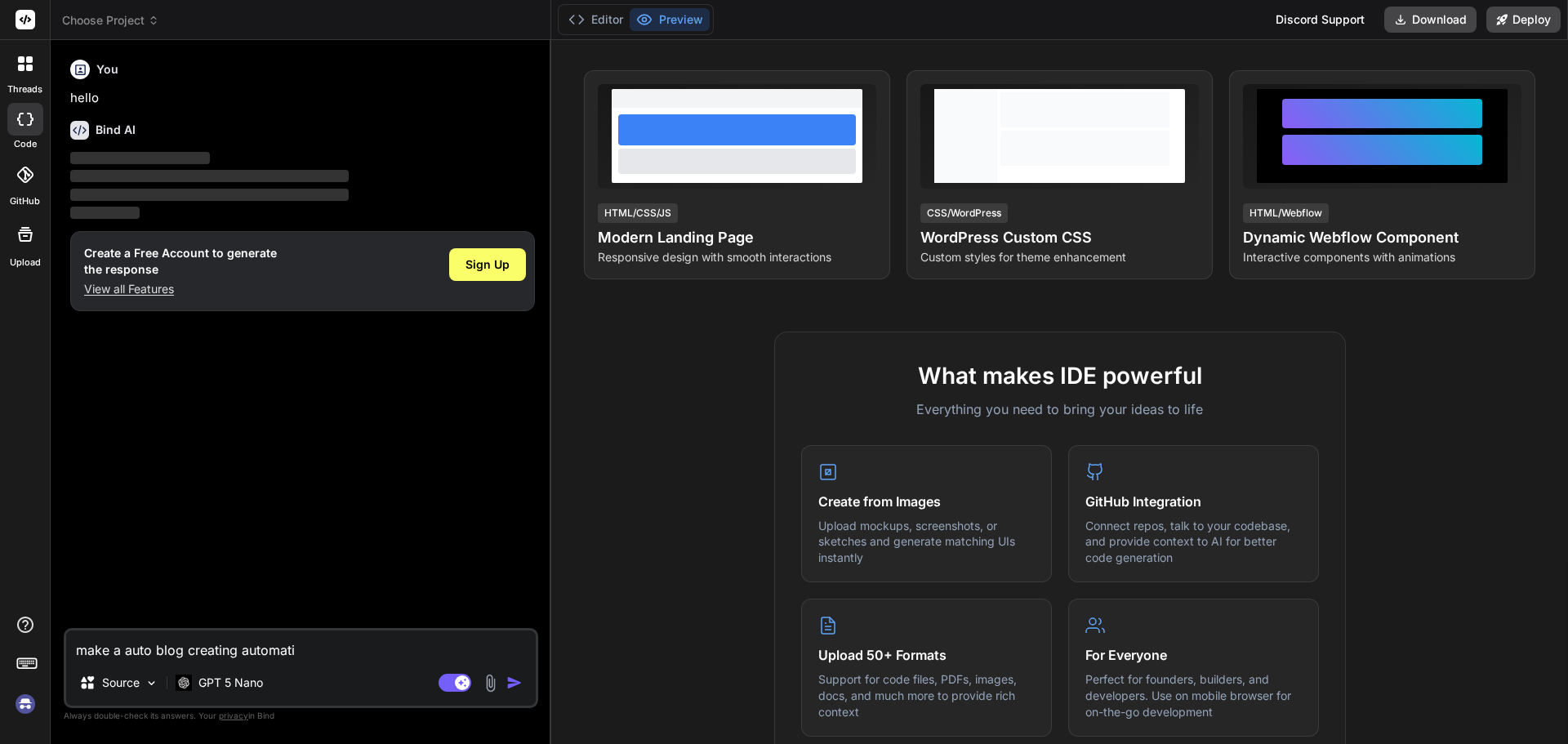
type textarea "make a auto blog creating automatio"
type textarea "x"
type textarea "make a auto blog creating automation"
type textarea "x"
type textarea "make a auto blog creating automation"
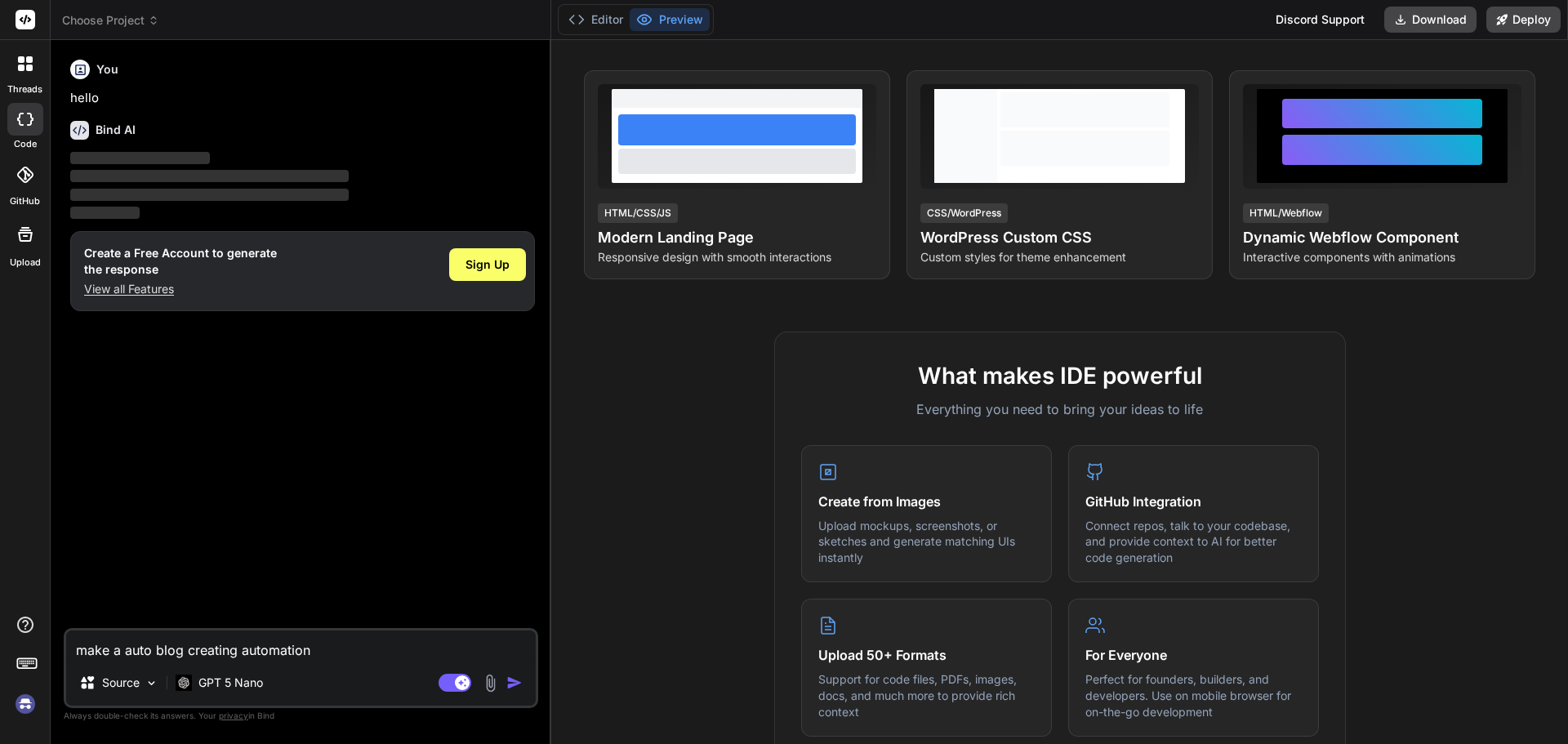
type textarea "x"
type textarea "make a auto blog creating automation a"
type textarea "x"
type textarea "make a auto blog creating automation ap"
type textarea "x"
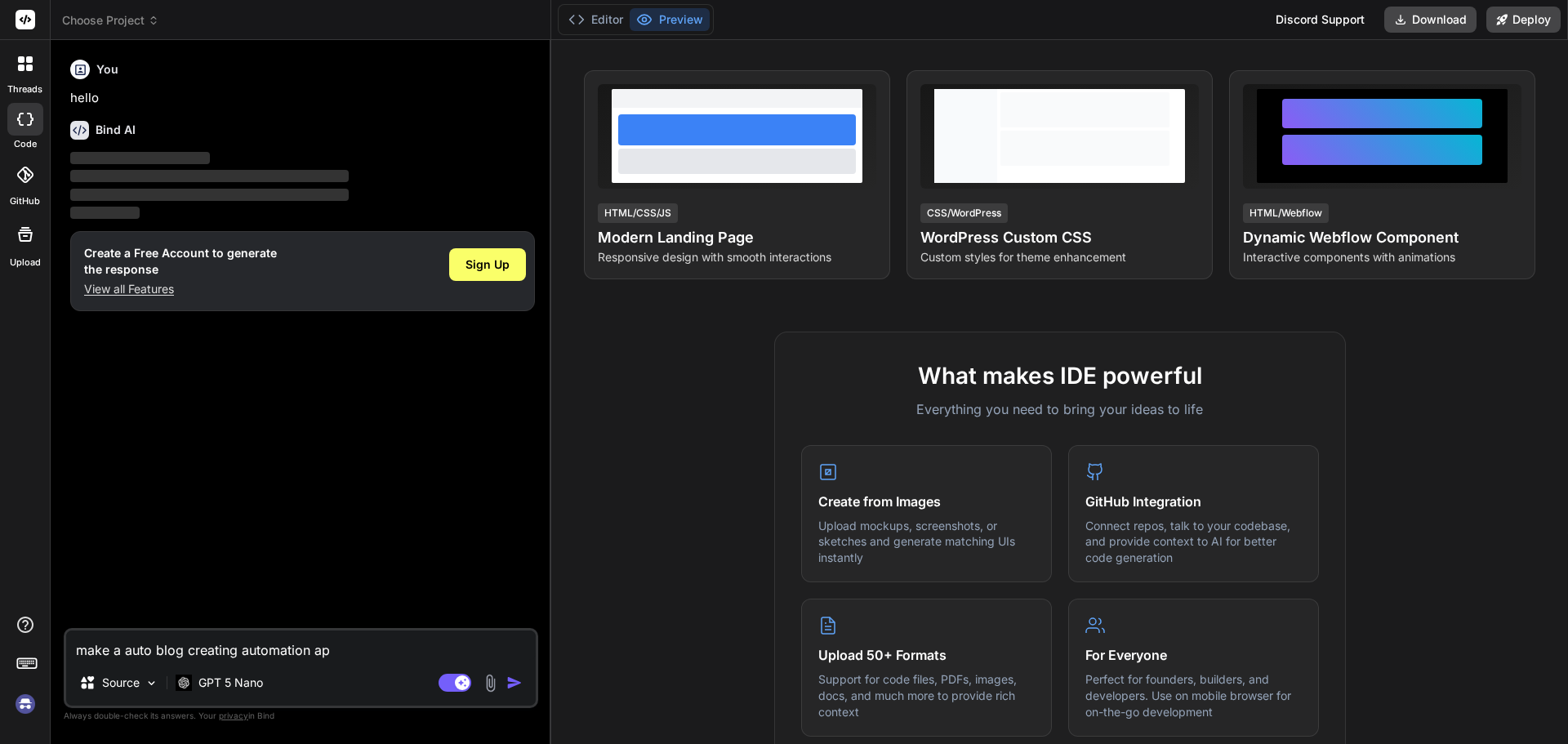
type textarea "make a auto blog creating automation app"
type textarea "x"
type textarea "make a auto blog creating automation app"
click at [515, 672] on div "Source GPT 5 Nano" at bounding box center [301, 686] width 469 height 39
click at [513, 691] on div "Agent Mode. When this toggle is activated, AI automatically makes decisions, re…" at bounding box center [482, 682] width 94 height 19
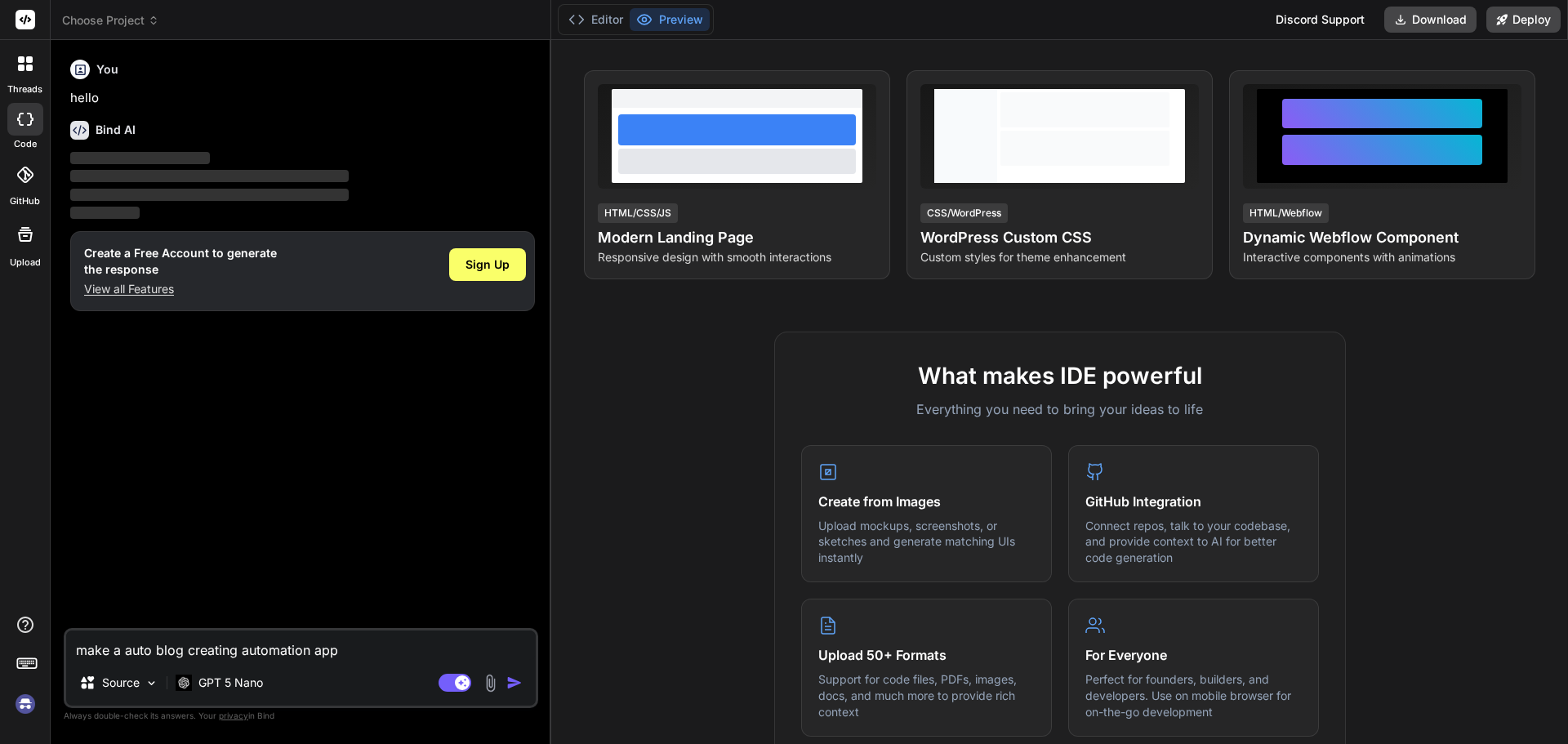
click at [513, 678] on img "button" at bounding box center [515, 683] width 17 height 17
click at [515, 676] on img "button" at bounding box center [515, 683] width 17 height 17
click at [225, 680] on p "GPT 5 Nano" at bounding box center [231, 683] width 65 height 17
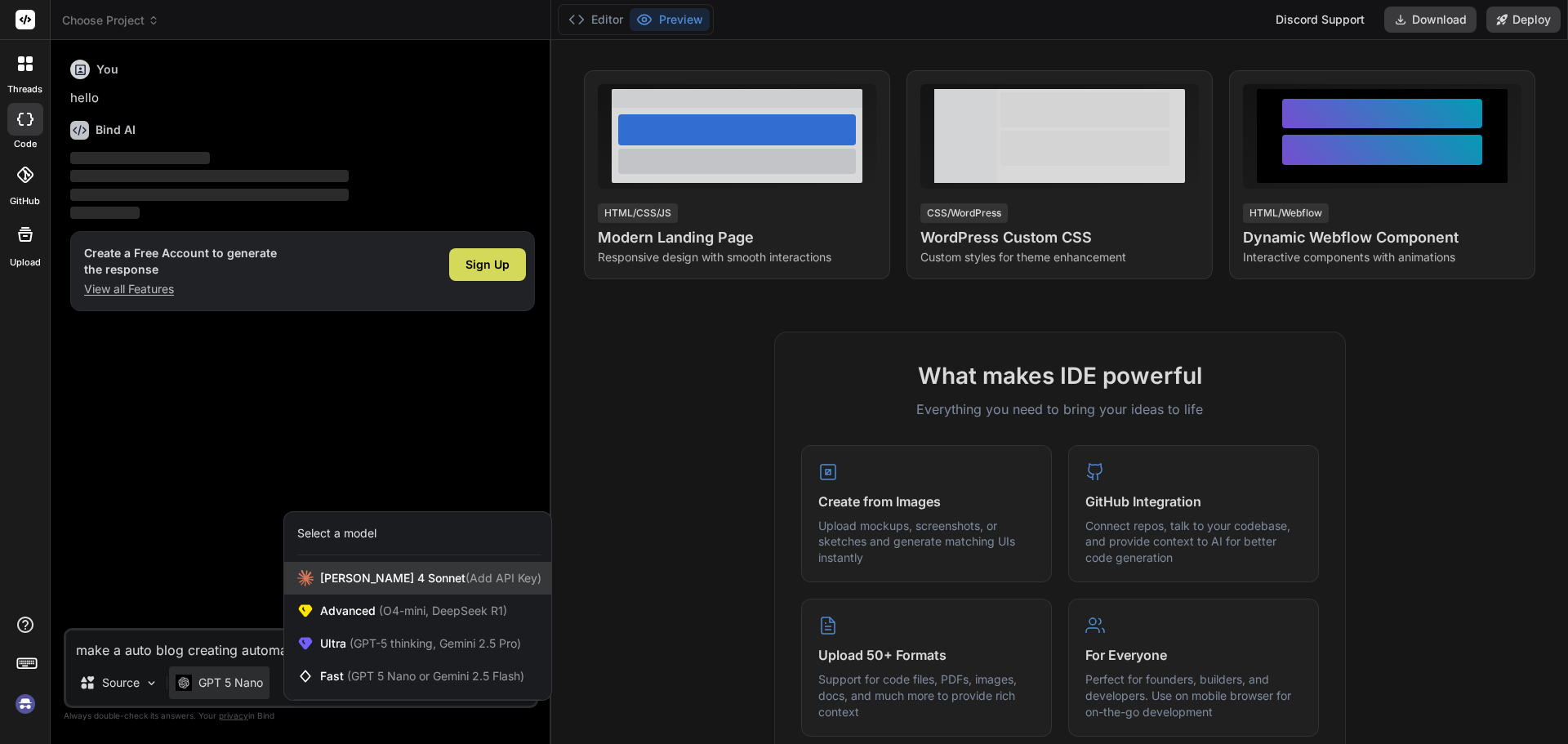
click at [372, 581] on span "Claude 4 Sonnet (Add API Key)" at bounding box center [431, 578] width 222 height 17
type textarea "x"
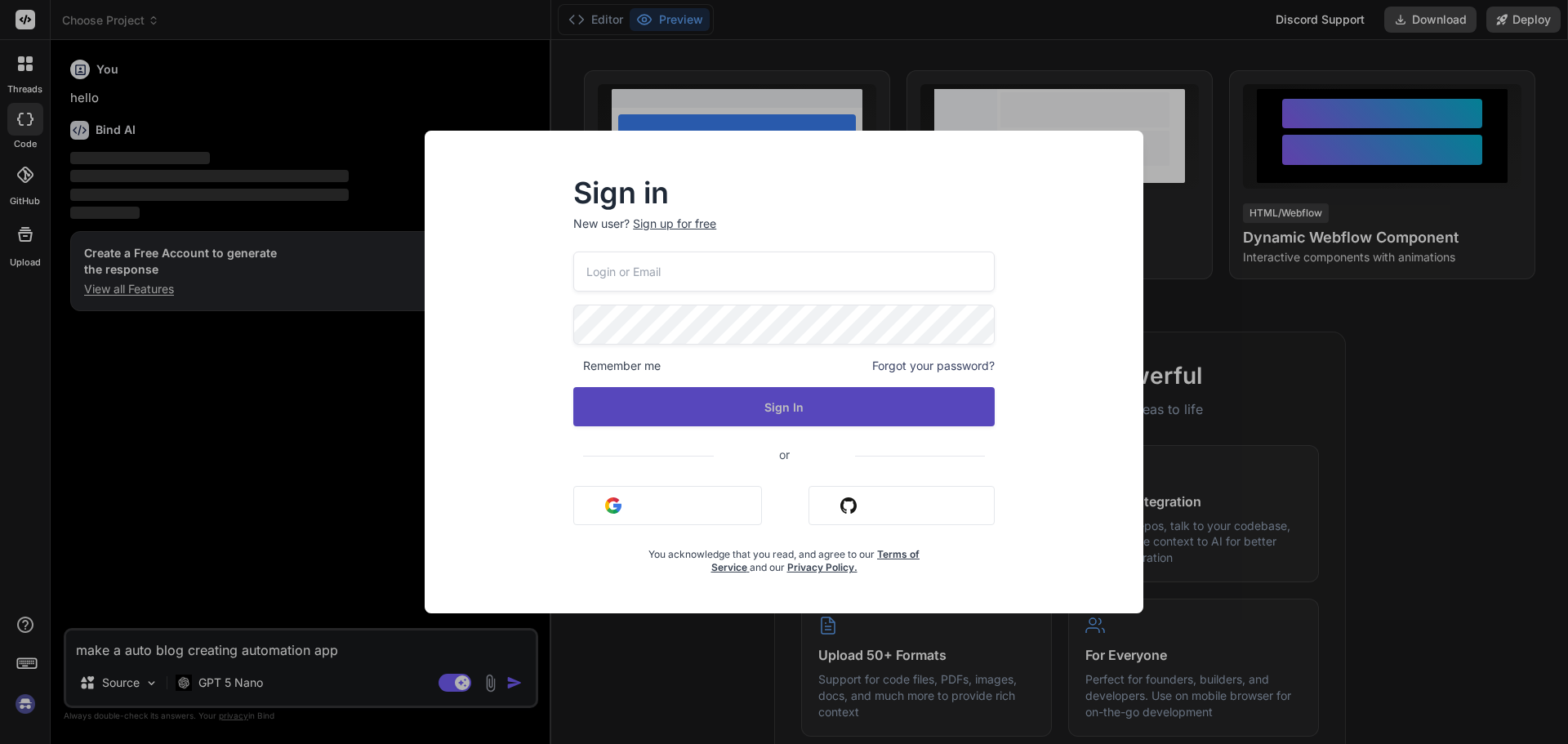
click at [823, 403] on button "Sign In" at bounding box center [784, 406] width 421 height 39
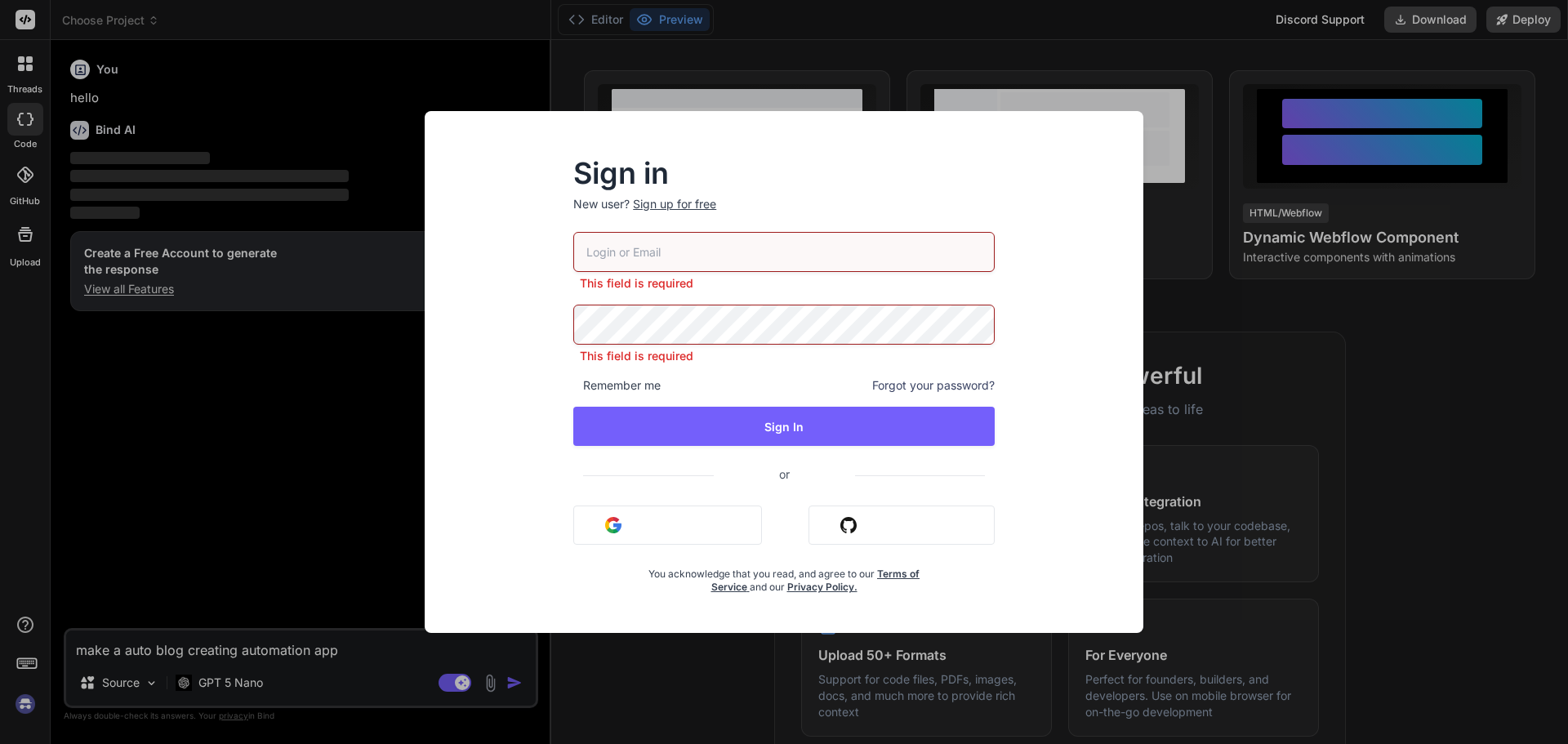
click at [650, 515] on button "Sign in with Google" at bounding box center [667, 525] width 188 height 39
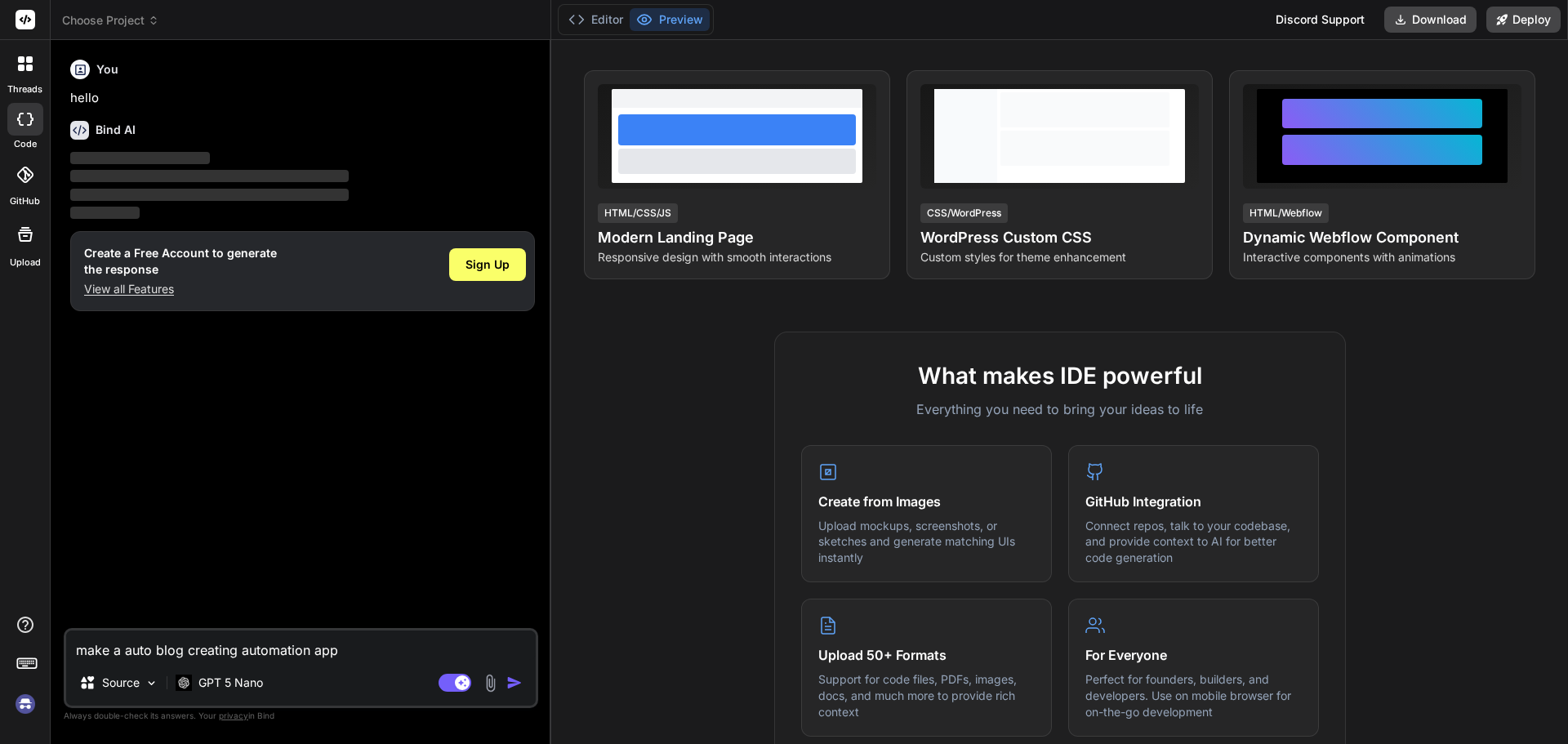
click at [500, 685] on img at bounding box center [490, 683] width 19 height 19
click at [514, 691] on div "Agent Mode. When this toggle is activated, AI automatically makes decisions, re…" at bounding box center [482, 682] width 94 height 19
click at [514, 687] on img "button" at bounding box center [515, 683] width 17 height 17
click at [512, 684] on img "button" at bounding box center [515, 683] width 17 height 17
click at [508, 247] on div "Sign Up" at bounding box center [487, 271] width 77 height 52
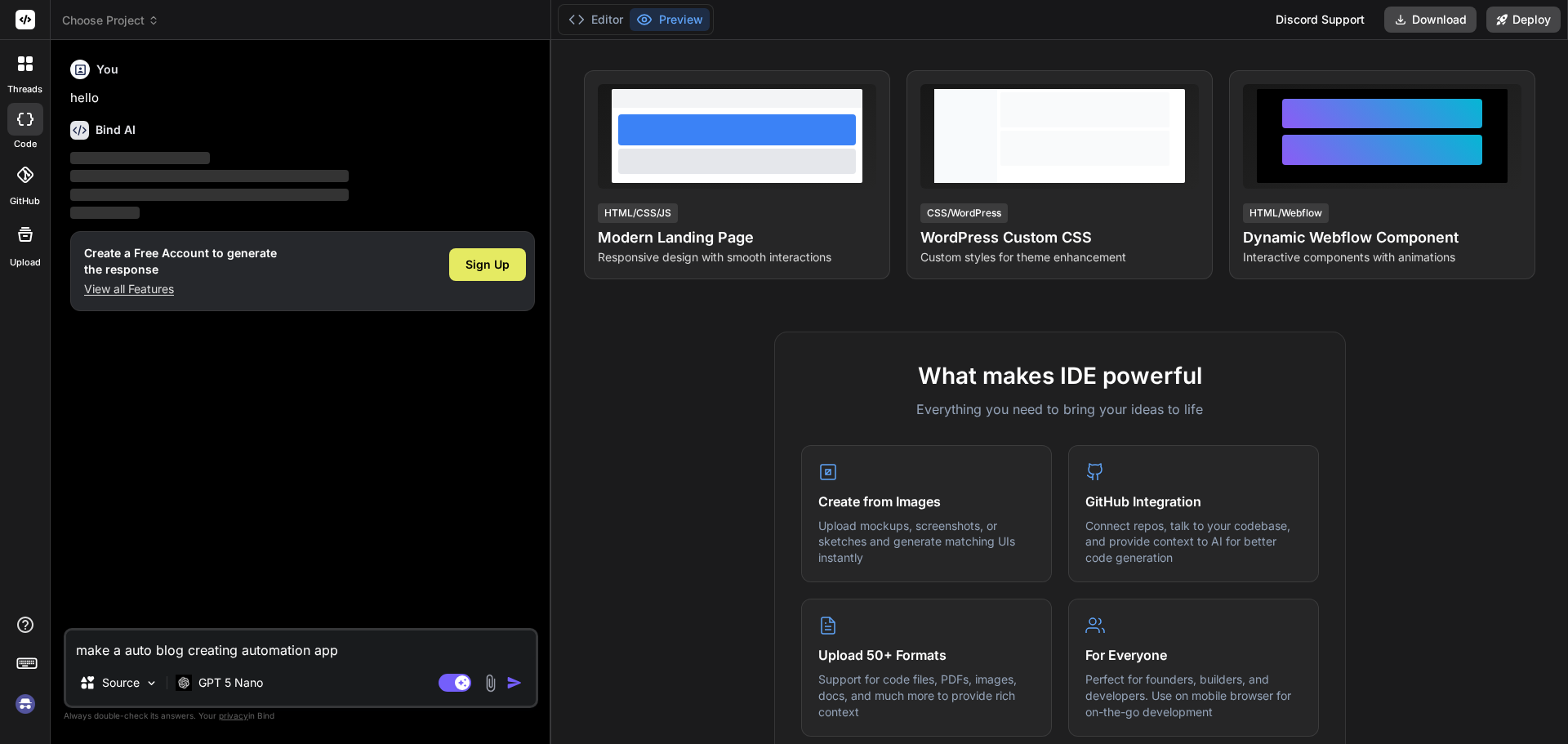
click at [489, 276] on div "Sign Up" at bounding box center [487, 264] width 77 height 32
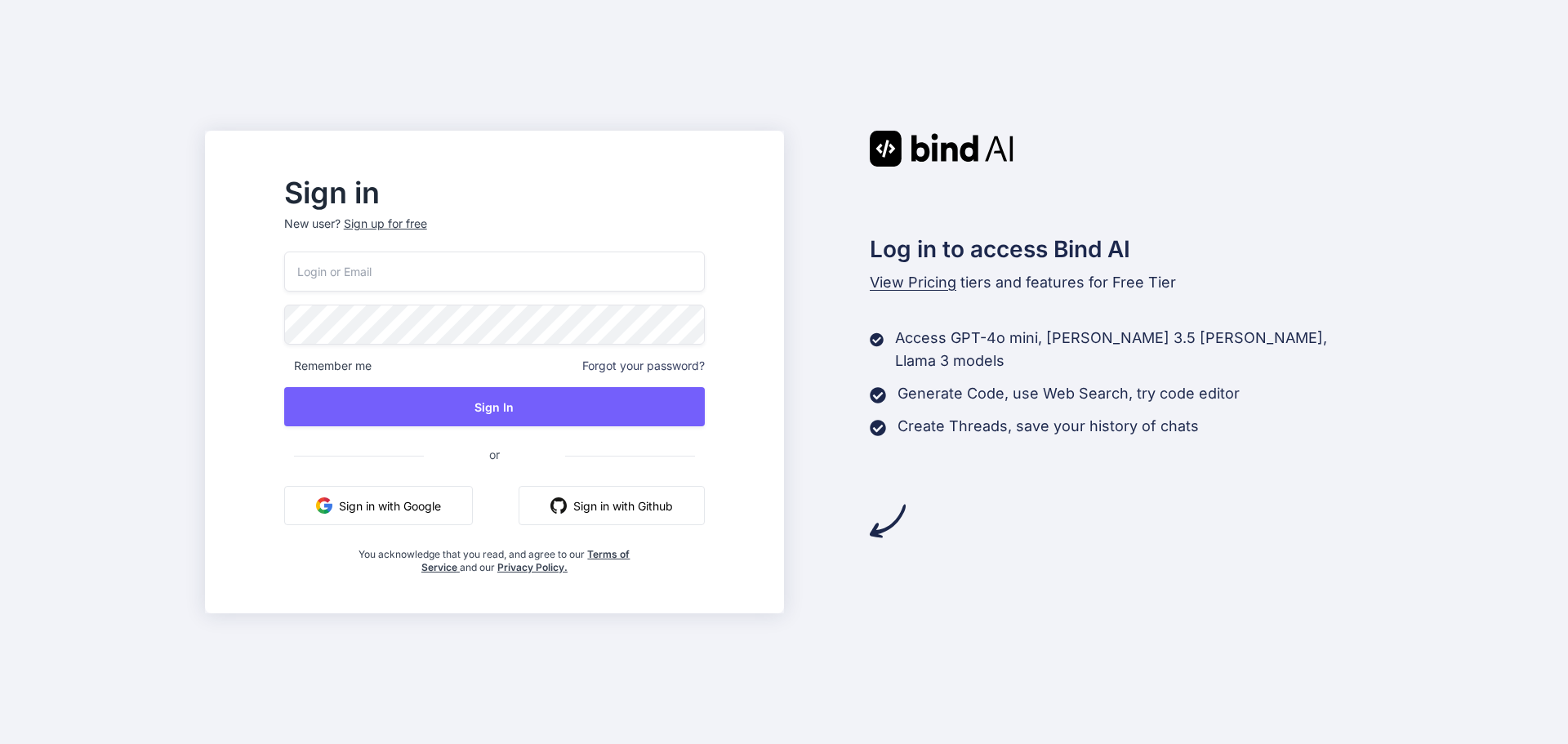
click at [429, 511] on button "Sign in with Google" at bounding box center [378, 506] width 188 height 39
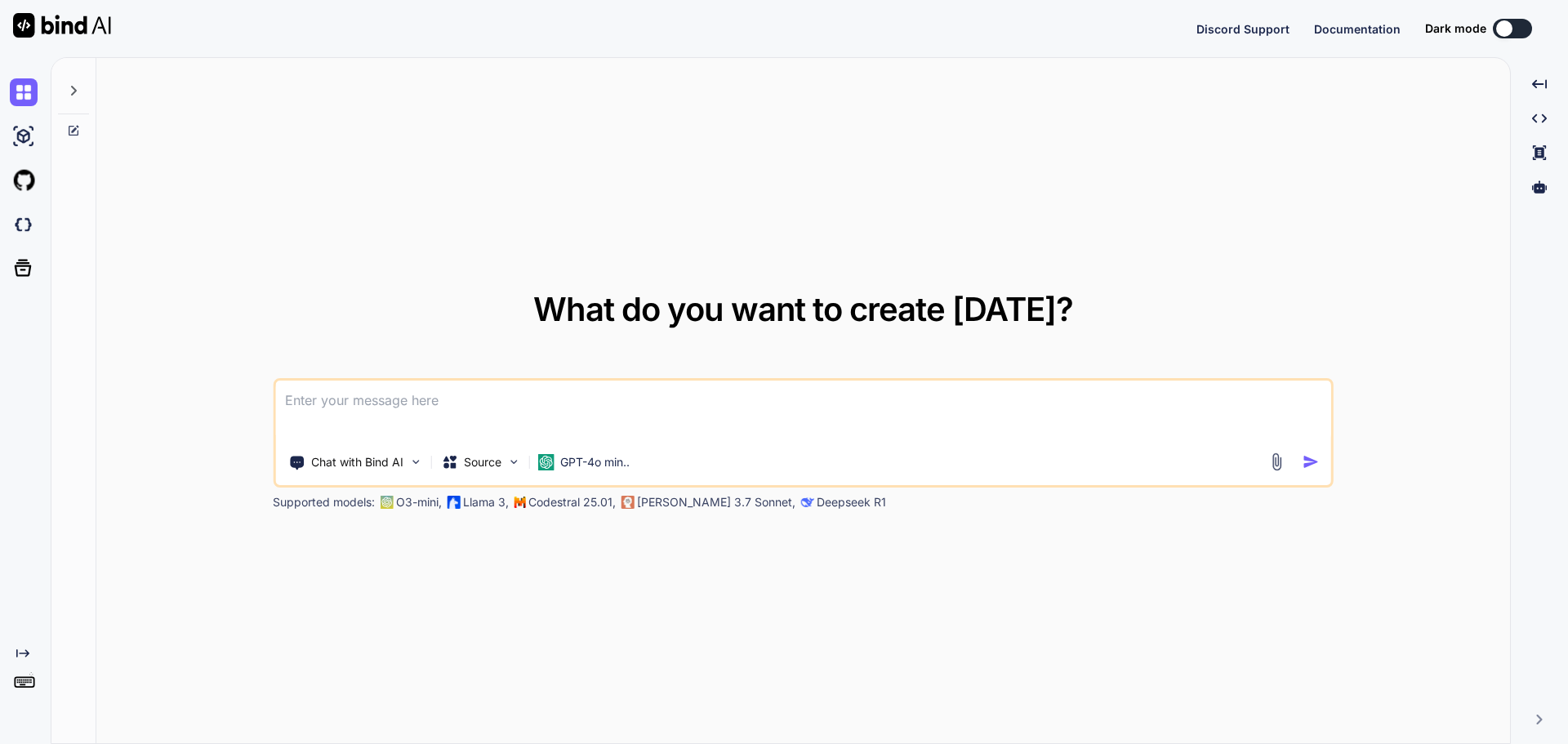
type textarea "x"
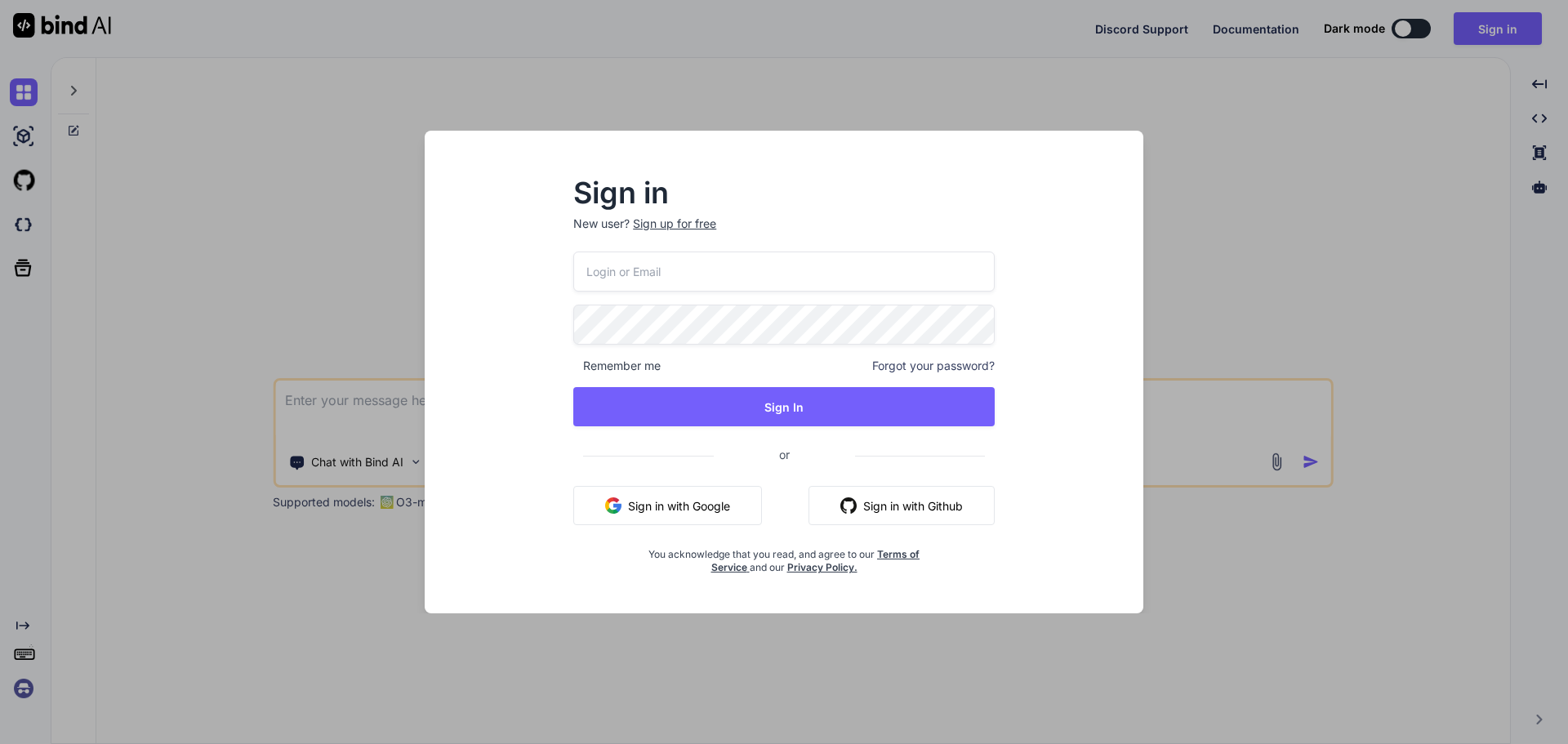
click at [289, 534] on div "Sign in New user? Sign up for free Remember me Forgot your password? Sign In or…" at bounding box center [784, 372] width 1568 height 744
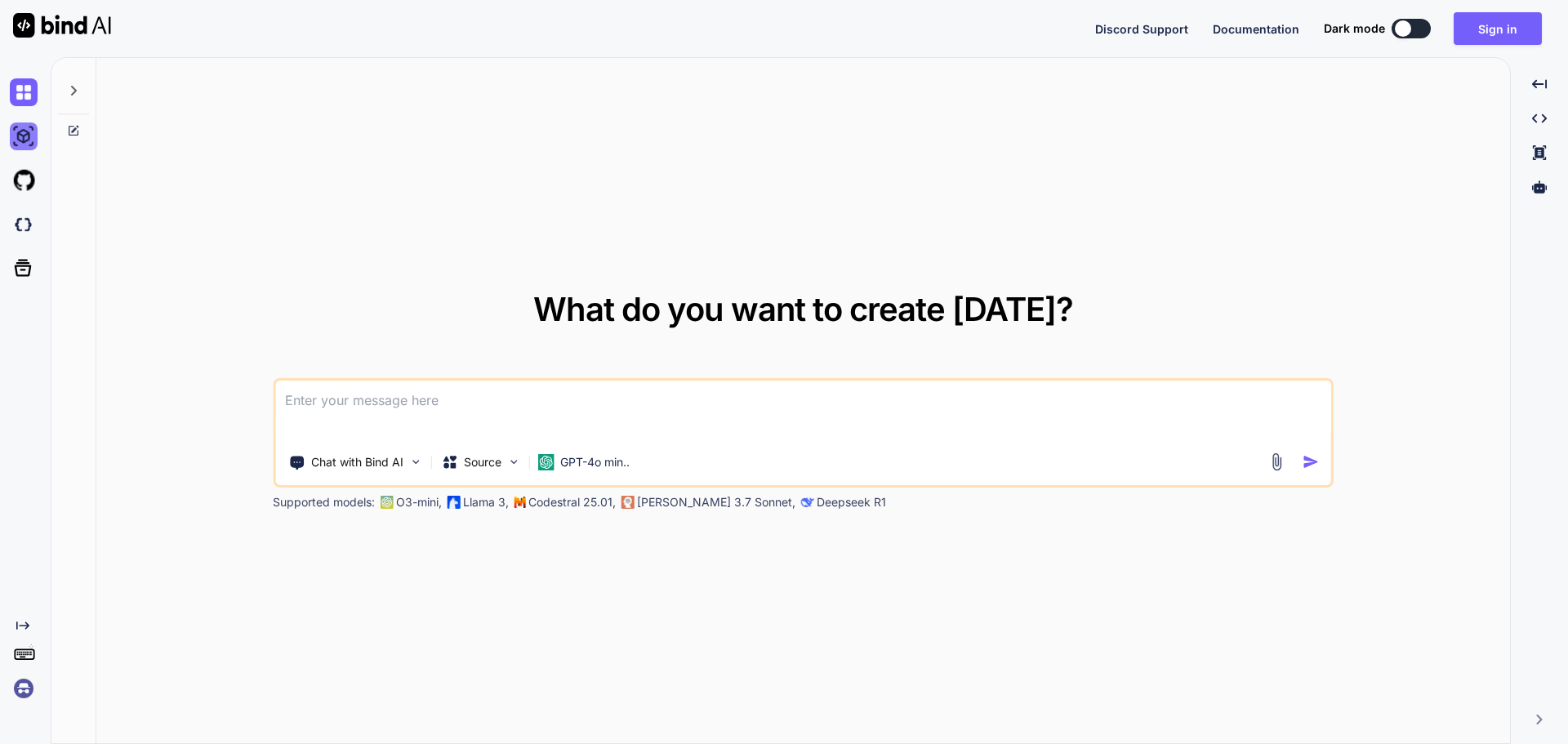
click at [24, 140] on img at bounding box center [24, 136] width 28 height 28
type textarea "x"
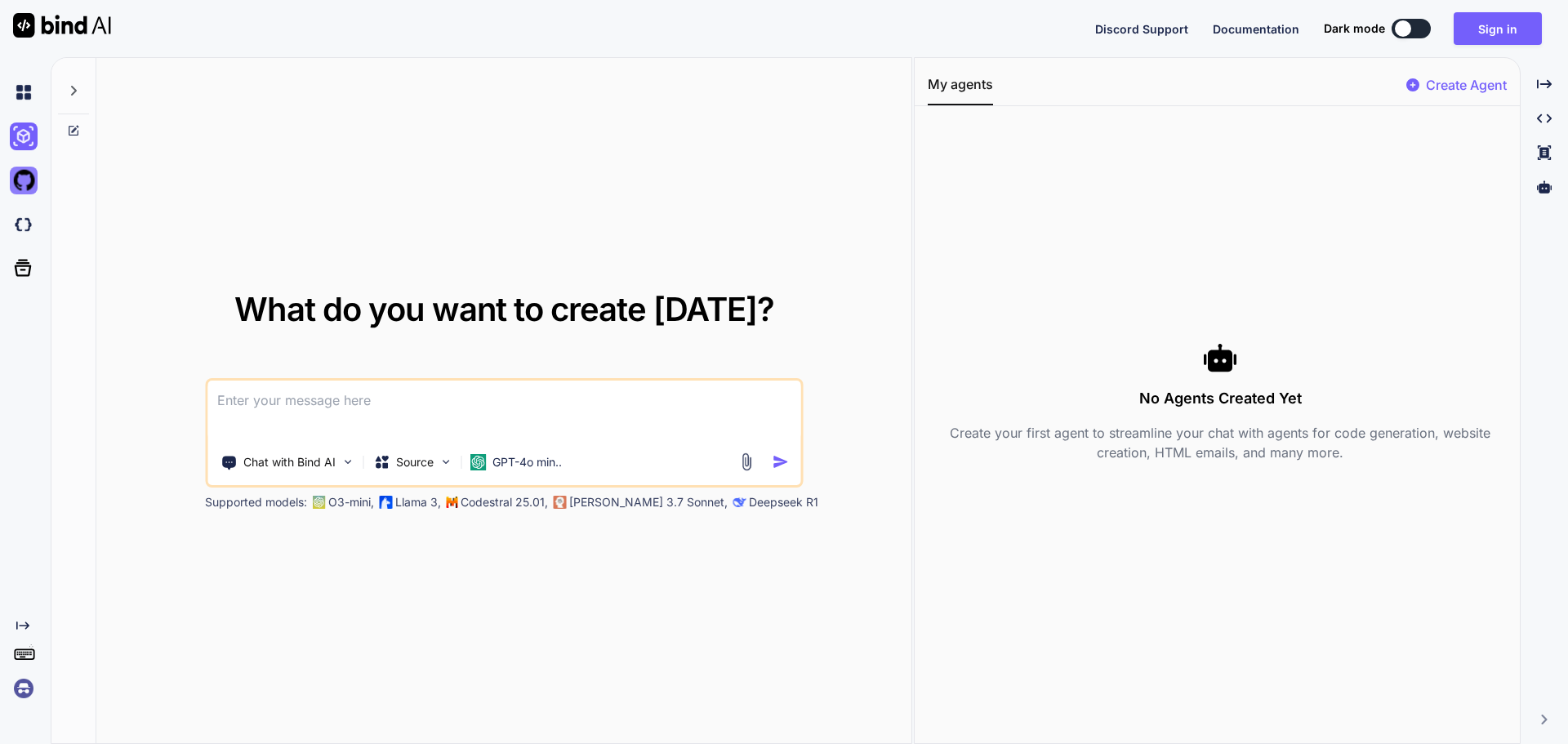
click at [14, 173] on img at bounding box center [24, 181] width 28 height 28
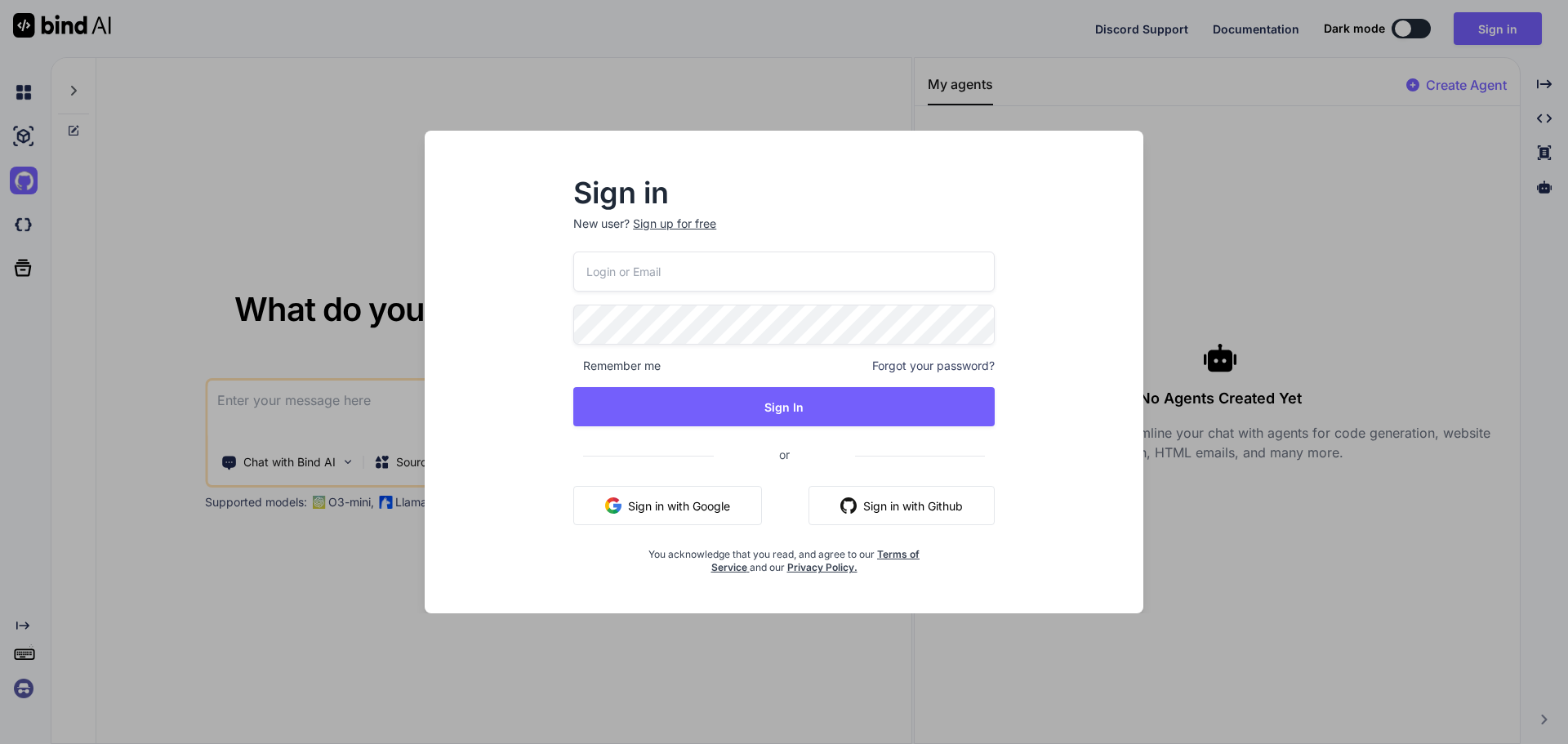
click at [955, 74] on div "Sign in New user? Sign up for free Remember me Forgot your password? Sign In or…" at bounding box center [784, 372] width 1568 height 744
